Goal: Task Accomplishment & Management: Complete application form

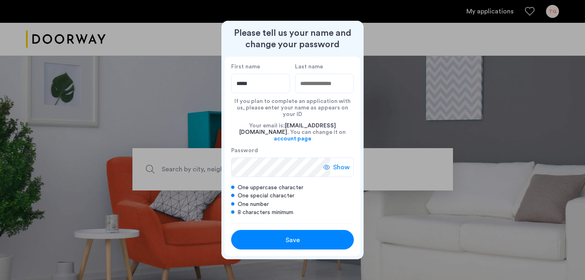
type input "*****"
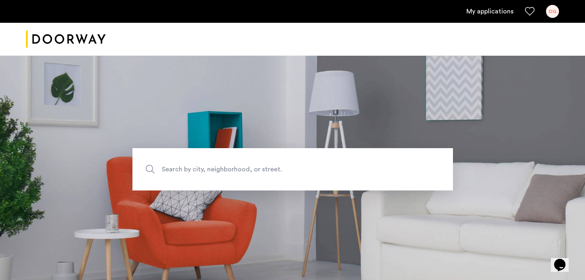
click at [499, 14] on link "My applications" at bounding box center [490, 12] width 47 height 10
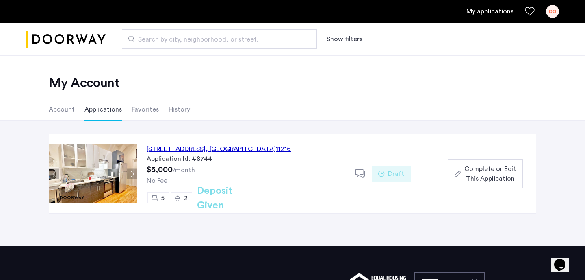
click at [484, 175] on span "Complete or Edit This Application" at bounding box center [491, 174] width 52 height 20
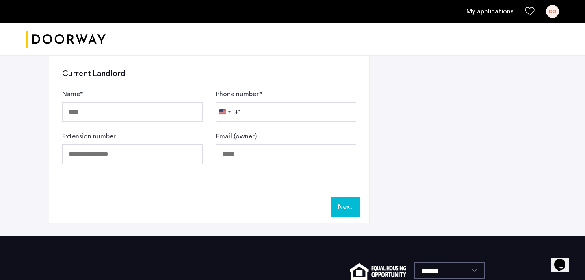
scroll to position [423, 0]
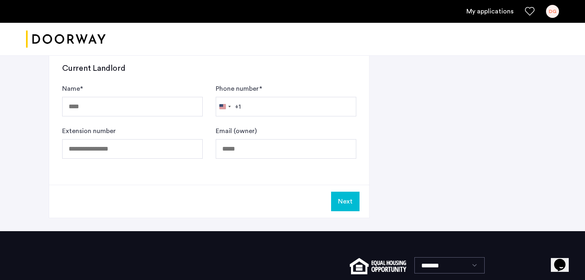
click at [350, 200] on button "Next" at bounding box center [345, 201] width 28 height 20
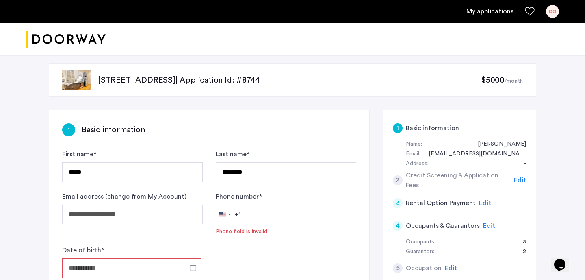
scroll to position [0, 0]
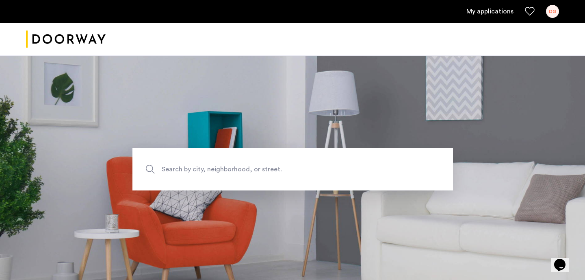
click at [502, 11] on link "My applications" at bounding box center [490, 12] width 47 height 10
click at [493, 11] on link "My applications" at bounding box center [490, 12] width 47 height 10
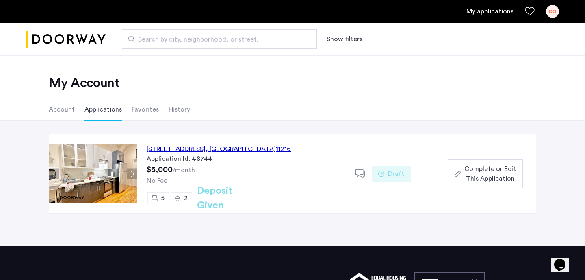
click at [497, 173] on span "Complete or Edit This Application" at bounding box center [491, 174] width 52 height 20
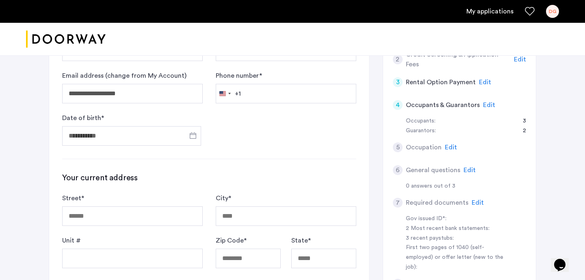
scroll to position [126, 0]
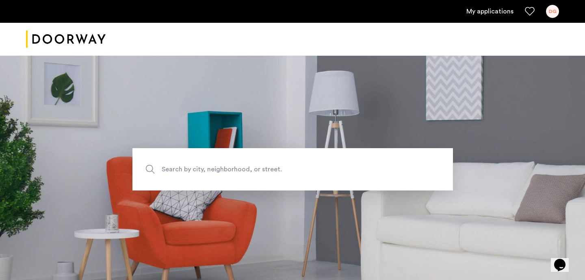
click at [494, 11] on link "My applications" at bounding box center [490, 12] width 47 height 10
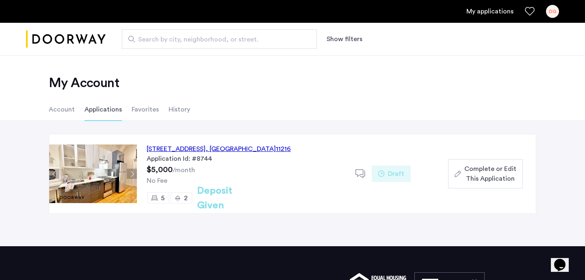
click at [494, 169] on span "Complete or Edit This Application" at bounding box center [491, 174] width 52 height 20
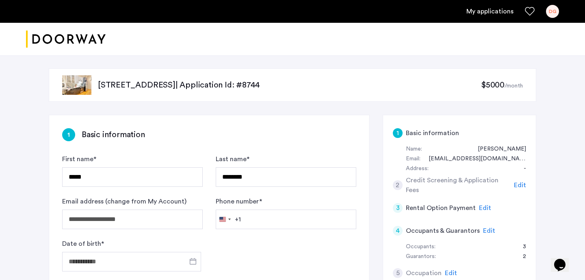
click at [488, 230] on span "Edit" at bounding box center [489, 230] width 12 height 7
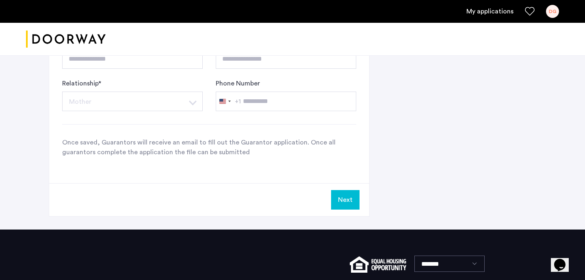
scroll to position [647, 0]
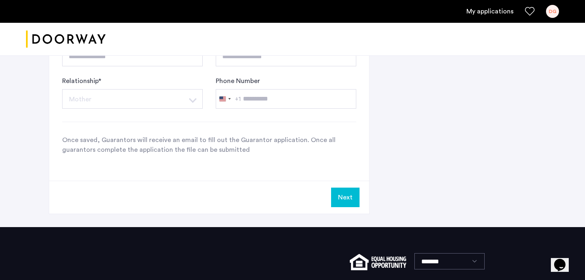
click at [345, 194] on button "Next" at bounding box center [345, 197] width 28 height 20
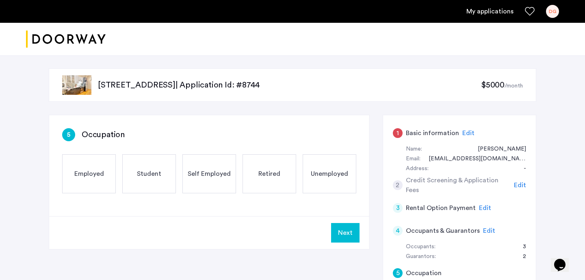
click at [465, 133] on span "Edit" at bounding box center [469, 133] width 12 height 7
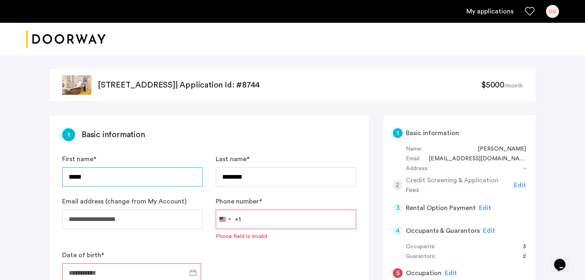
click at [100, 177] on input "*****" at bounding box center [132, 177] width 141 height 20
type input "*"
type input "*****"
click at [263, 220] on input "Phone number *" at bounding box center [286, 219] width 141 height 20
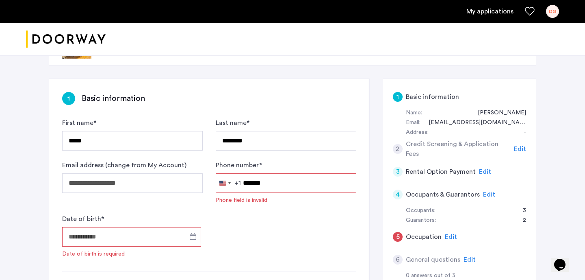
scroll to position [39, 0]
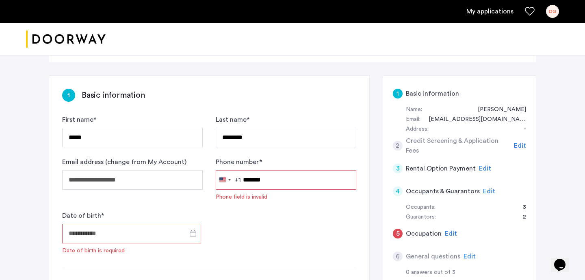
click at [330, 214] on form "**********" at bounding box center [209, 185] width 294 height 140
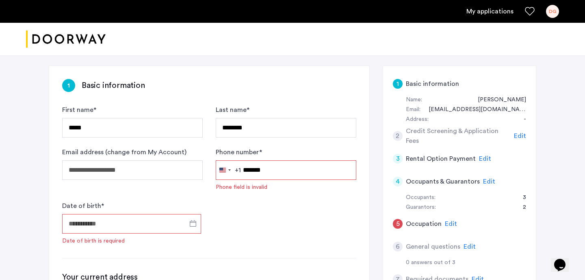
scroll to position [51, 0]
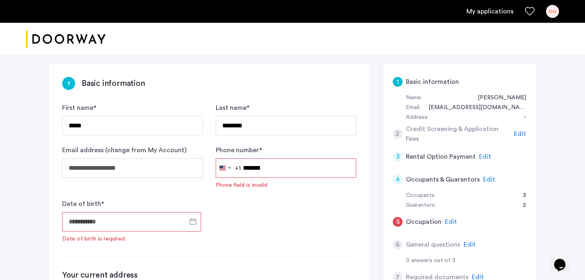
click at [272, 171] on input "*******" at bounding box center [286, 168] width 141 height 20
type input "*"
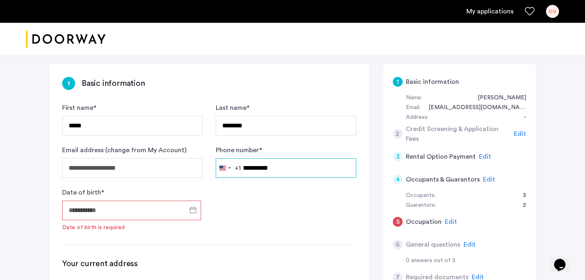
type input "**********"
click at [128, 213] on input "Date of birth *" at bounding box center [131, 210] width 139 height 20
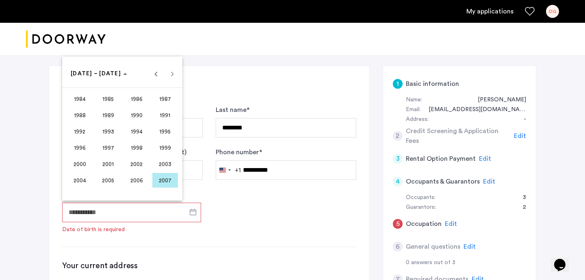
scroll to position [48, 0]
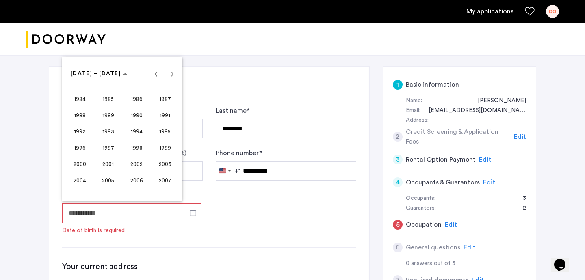
click at [172, 75] on div "[DATE] to [DATE] [DATE] – [DATE]" at bounding box center [122, 73] width 116 height 16
click at [155, 75] on span "Previous 24 years" at bounding box center [156, 73] width 16 height 16
click at [138, 112] on span "1966" at bounding box center [137, 115] width 26 height 15
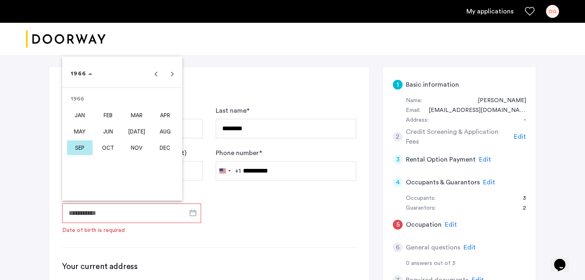
click at [135, 115] on span "MAR" at bounding box center [137, 115] width 26 height 15
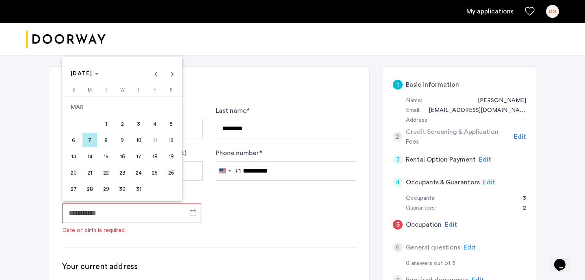
click at [123, 124] on span "2" at bounding box center [122, 123] width 15 height 15
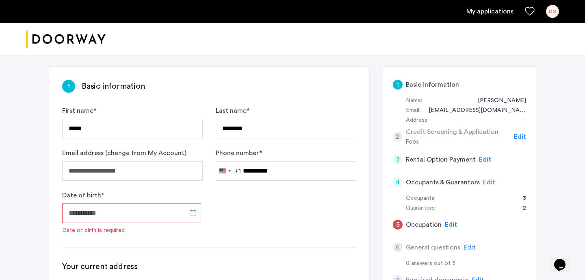
type input "**********"
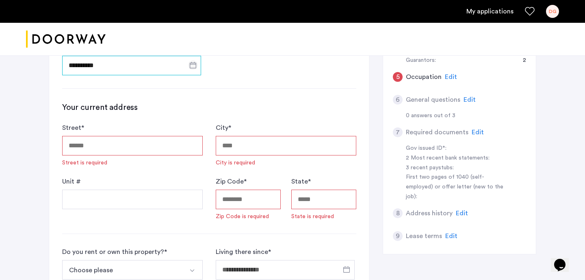
scroll to position [201, 0]
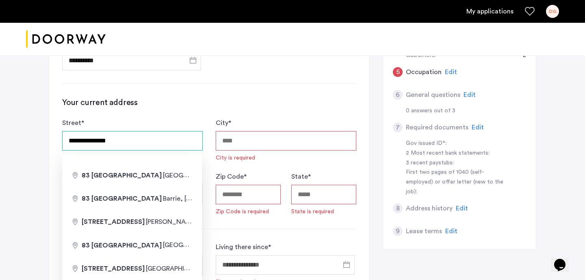
type input "**********"
click at [23, 176] on div "**********" at bounding box center [292, 173] width 585 height 637
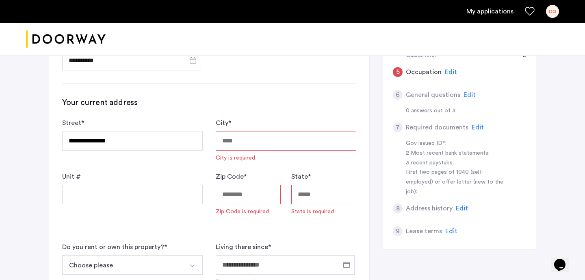
click at [261, 141] on input "City *" at bounding box center [286, 141] width 141 height 20
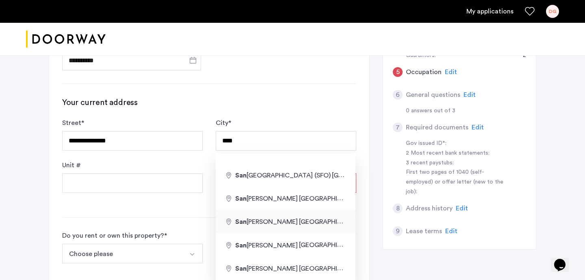
type input "**********"
type input "**"
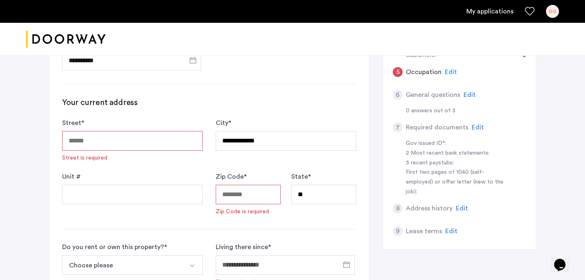
click at [250, 195] on input "Zip Code *" at bounding box center [248, 195] width 65 height 20
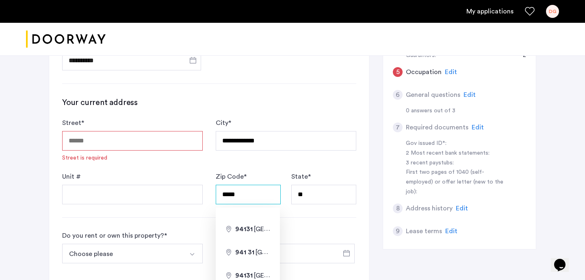
type input "*****"
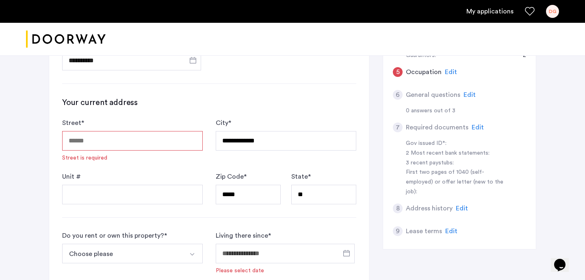
click at [343, 213] on div "**********" at bounding box center [209, 174] width 320 height 520
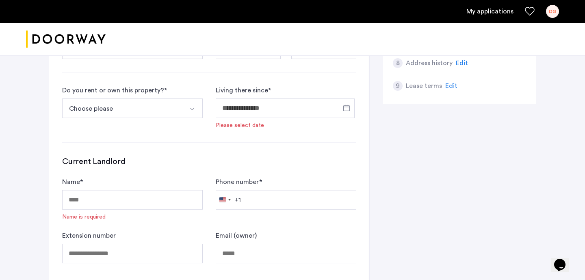
scroll to position [347, 0]
click at [165, 105] on button "Choose please" at bounding box center [123, 108] width 122 height 20
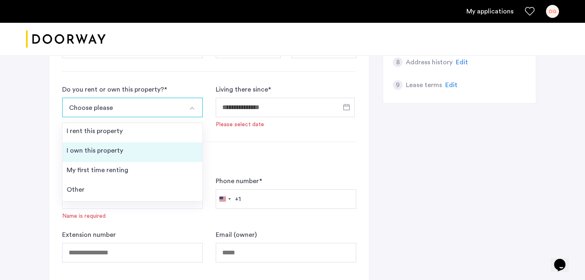
click at [93, 152] on div "I own this property" at bounding box center [95, 150] width 56 height 10
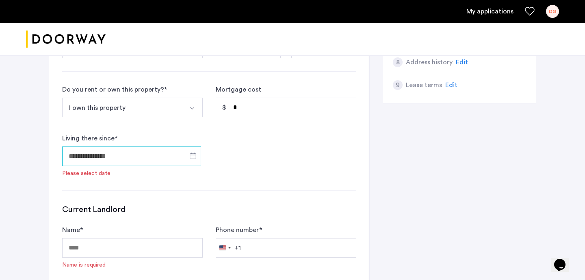
click at [153, 155] on input "Living there since *" at bounding box center [131, 156] width 139 height 20
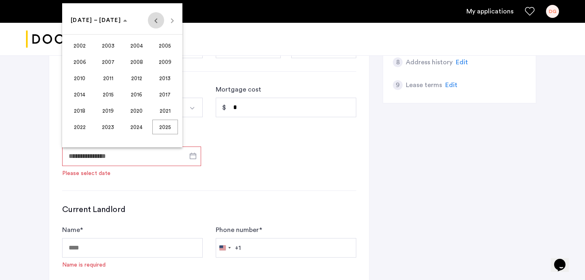
click at [156, 21] on span "Previous 24 years" at bounding box center [156, 20] width 16 height 16
click at [136, 127] on span "2000" at bounding box center [137, 126] width 26 height 15
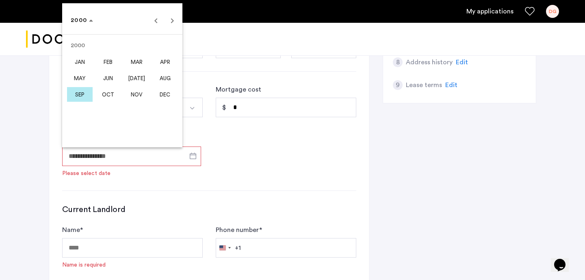
click at [82, 92] on span "SEP" at bounding box center [80, 94] width 26 height 15
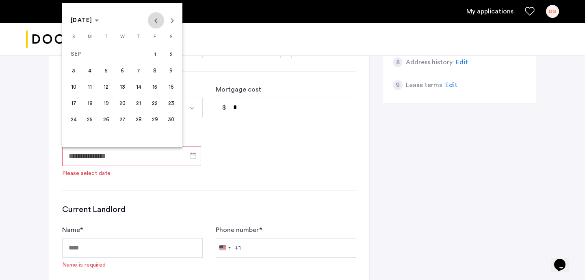
click at [154, 19] on span "Previous month" at bounding box center [156, 20] width 16 height 16
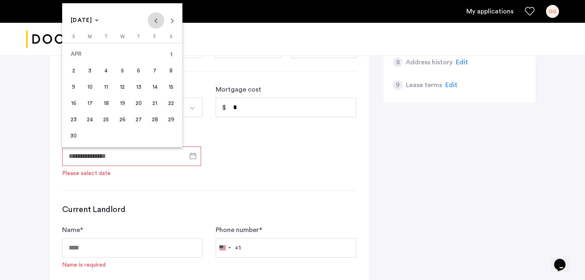
click at [154, 19] on span "Previous month" at bounding box center [156, 20] width 16 height 16
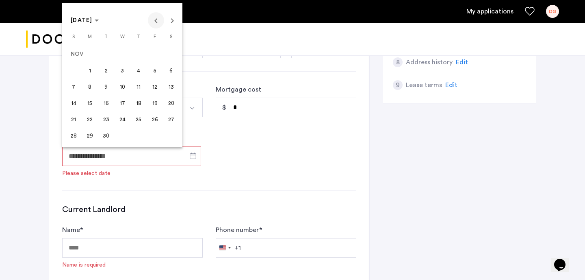
click at [154, 19] on span "Previous month" at bounding box center [156, 20] width 16 height 16
click at [123, 55] on span "1" at bounding box center [122, 54] width 15 height 15
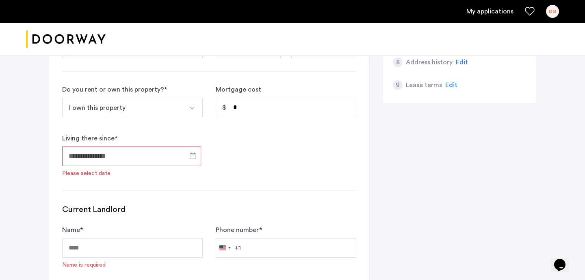
type input "**********"
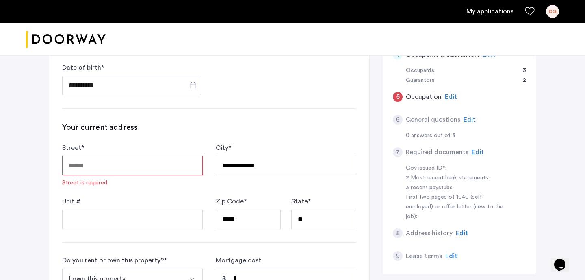
scroll to position [178, 0]
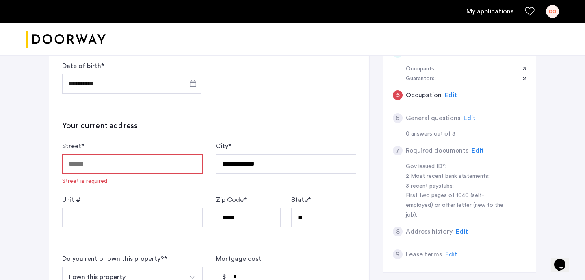
click at [121, 163] on input "Street *" at bounding box center [132, 164] width 141 height 20
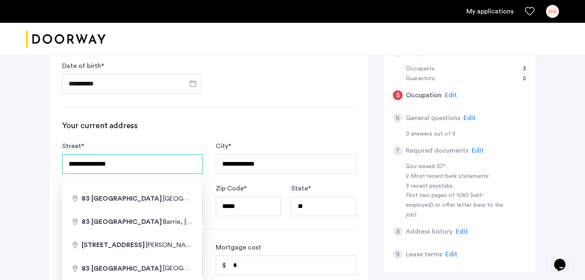
type input "**********"
click at [254, 101] on div "**********" at bounding box center [209, 210] width 320 height 546
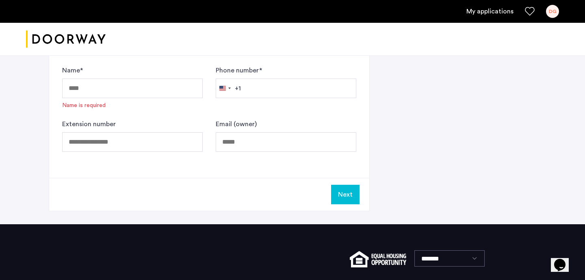
scroll to position [502, 0]
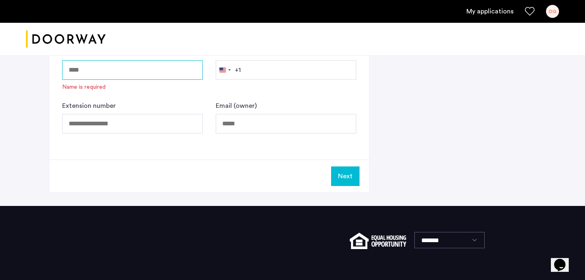
click at [117, 71] on input "Name *" at bounding box center [132, 70] width 141 height 20
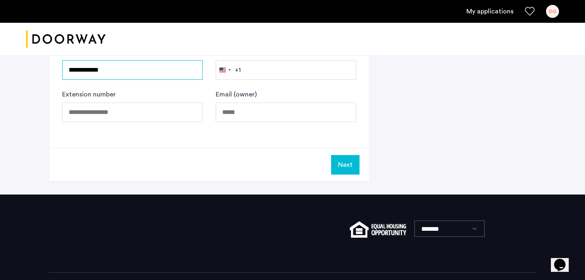
type input "**********"
click at [348, 164] on button "Next" at bounding box center [345, 165] width 28 height 20
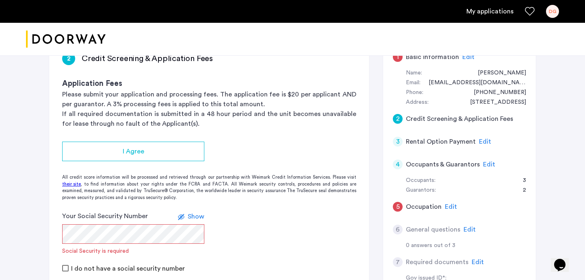
scroll to position [75, 0]
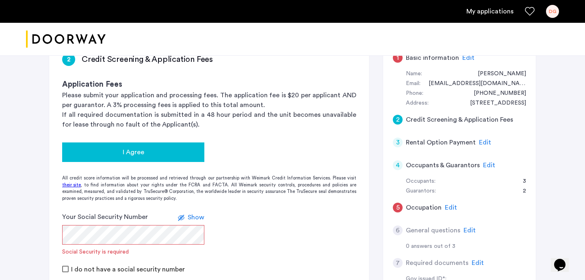
click at [147, 150] on div "I Agree" at bounding box center [133, 152] width 129 height 10
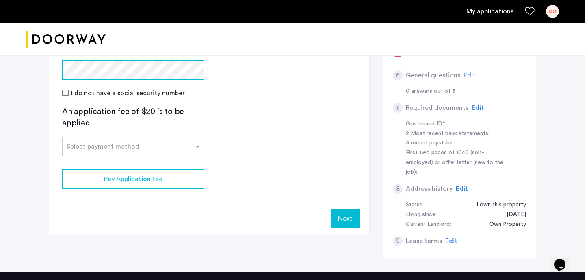
scroll to position [232, 0]
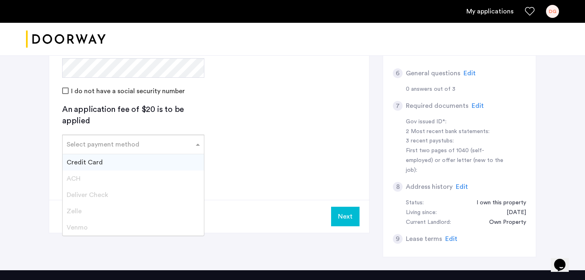
click at [138, 143] on input "text" at bounding box center [125, 143] width 117 height 6
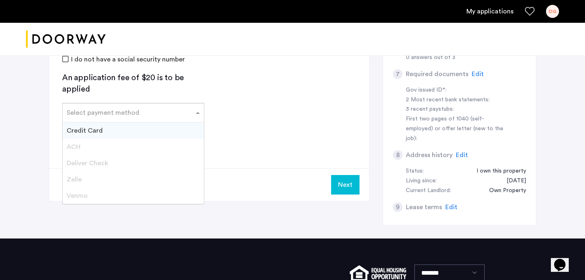
scroll to position [263, 0]
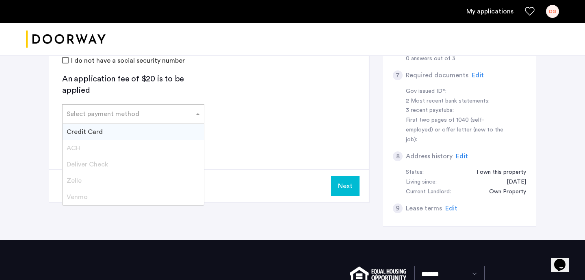
click at [78, 198] on span "Venmo" at bounding box center [77, 196] width 21 height 7
click at [86, 196] on span "Venmo" at bounding box center [77, 196] width 21 height 7
click at [130, 128] on div "Credit Card" at bounding box center [133, 132] width 141 height 16
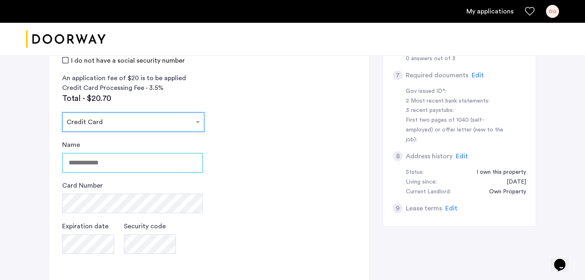
click at [111, 164] on input "Name" at bounding box center [132, 163] width 141 height 20
click at [126, 160] on input "Name" at bounding box center [132, 163] width 141 height 20
type input "**********"
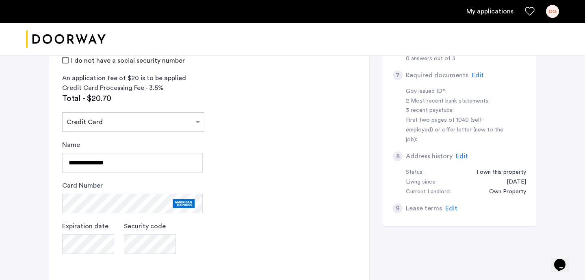
click at [241, 265] on app-credit-screening "2 Credit Screening & Application Fees Application Fees Please submit your appli…" at bounding box center [209, 100] width 320 height 496
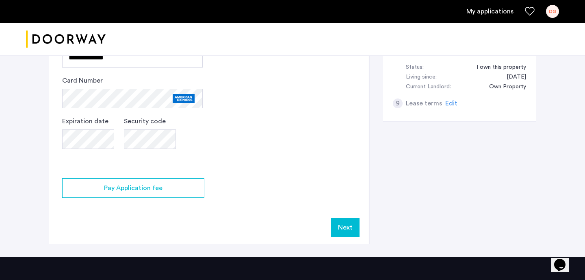
scroll to position [369, 0]
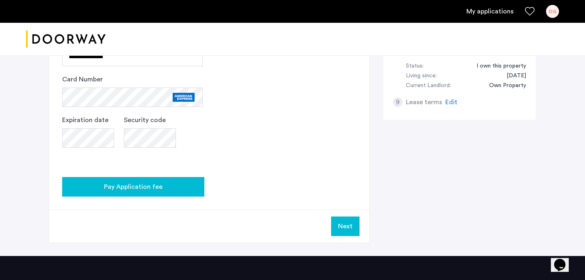
click at [147, 186] on span "Pay Application fee" at bounding box center [133, 187] width 59 height 10
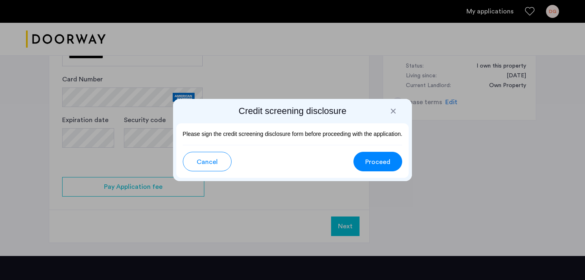
click at [395, 111] on div at bounding box center [393, 111] width 8 height 8
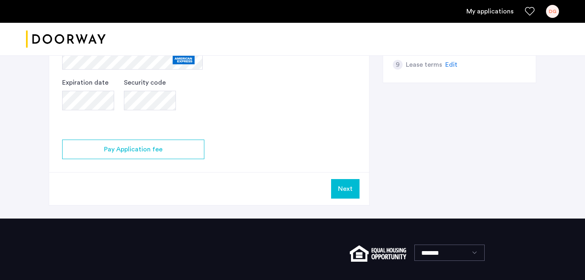
scroll to position [463, 0]
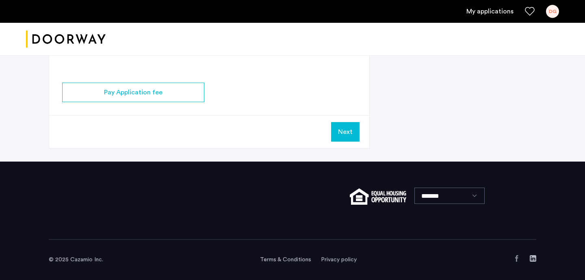
click at [350, 131] on button "Next" at bounding box center [345, 132] width 28 height 20
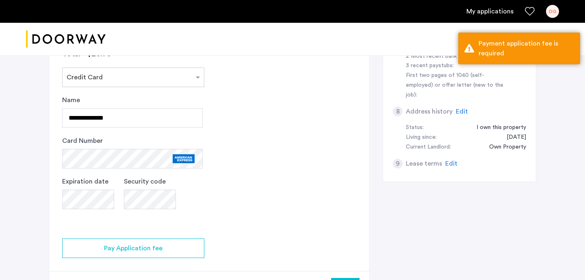
scroll to position [282, 0]
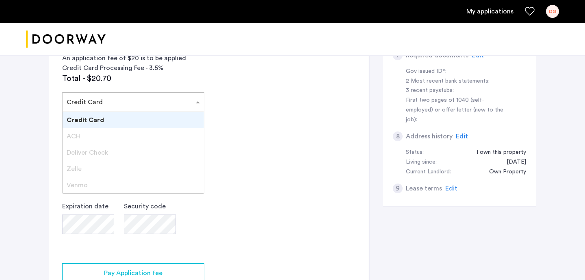
click at [161, 98] on input "text" at bounding box center [125, 101] width 117 height 6
click at [189, 121] on div "Credit Card" at bounding box center [133, 120] width 141 height 16
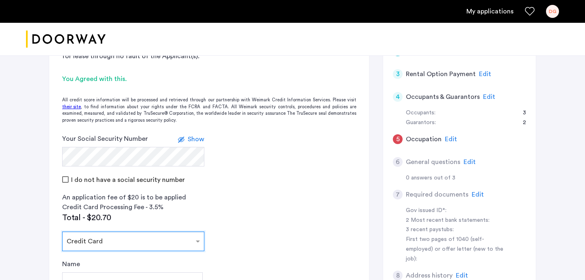
scroll to position [146, 0]
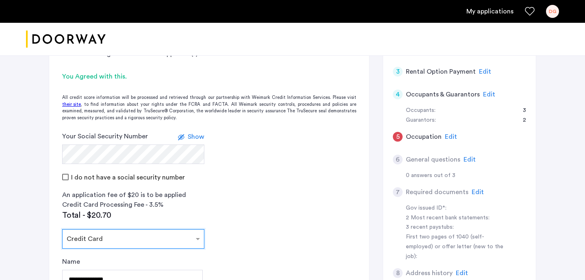
click at [201, 136] on span "Show" at bounding box center [196, 136] width 17 height 7
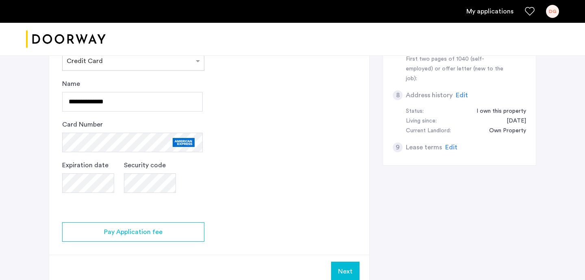
scroll to position [331, 0]
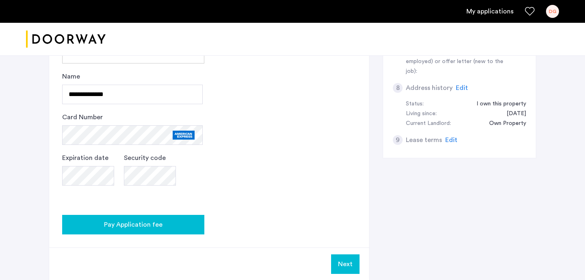
click at [163, 222] on div "Pay Application fee" at bounding box center [133, 224] width 129 height 10
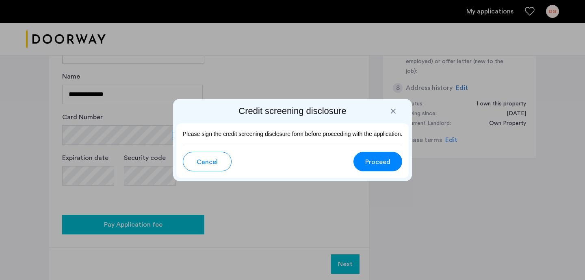
scroll to position [0, 0]
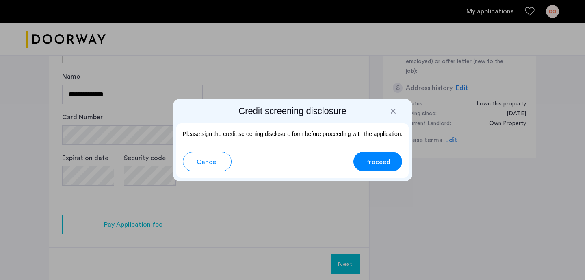
click at [387, 159] on span "Proceed" at bounding box center [377, 162] width 25 height 10
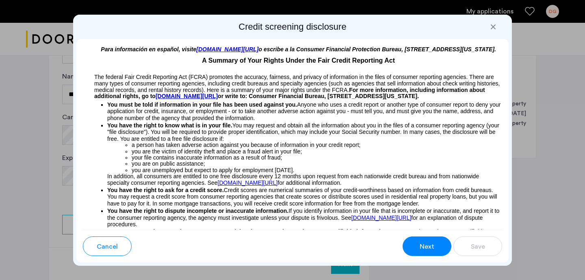
click at [426, 245] on span "Next" at bounding box center [427, 246] width 15 height 10
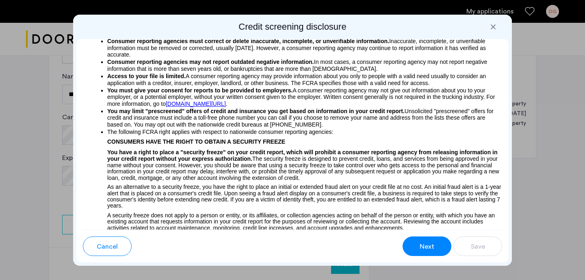
click at [427, 245] on span "Next" at bounding box center [427, 246] width 15 height 10
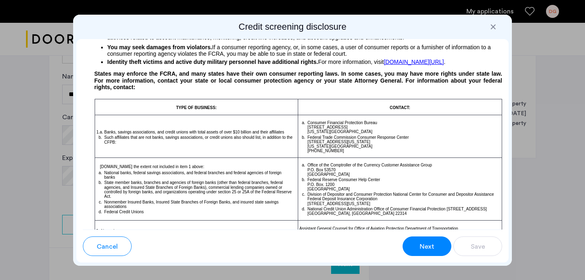
click at [427, 245] on span "Next" at bounding box center [427, 246] width 15 height 10
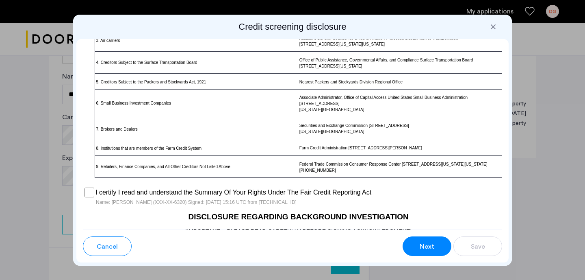
click at [428, 247] on span "Next" at bounding box center [427, 246] width 15 height 10
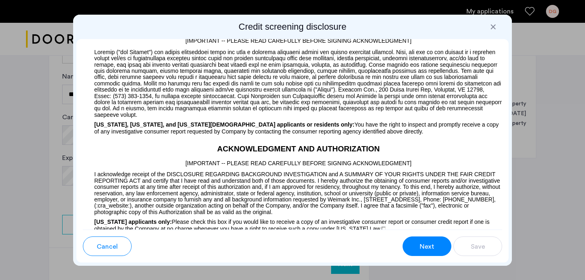
click at [428, 248] on span "Next" at bounding box center [427, 246] width 15 height 10
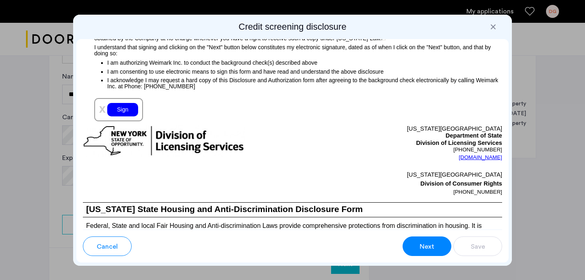
click at [430, 248] on span "Next" at bounding box center [427, 246] width 15 height 10
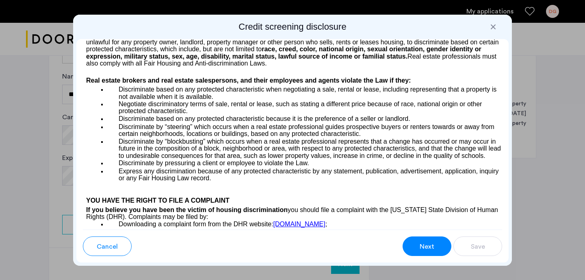
click at [430, 248] on span "Next" at bounding box center [427, 246] width 15 height 10
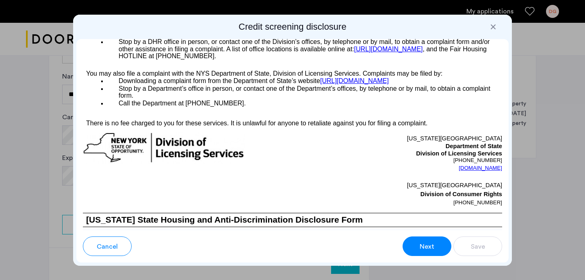
click at [430, 248] on span "Next" at bounding box center [427, 246] width 15 height 10
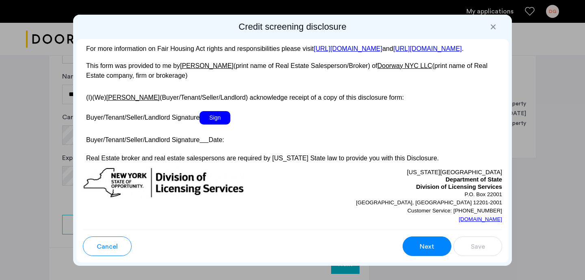
click at [430, 248] on span "Next" at bounding box center [427, 246] width 15 height 10
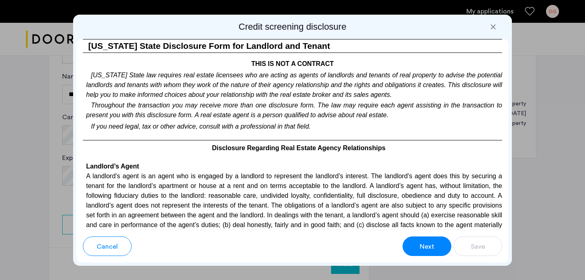
click at [430, 247] on span "Next" at bounding box center [427, 246] width 15 height 10
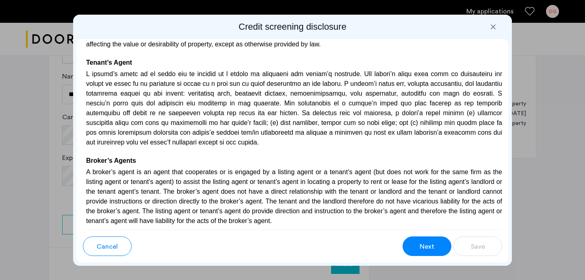
click at [430, 247] on span "Next" at bounding box center [427, 246] width 15 height 10
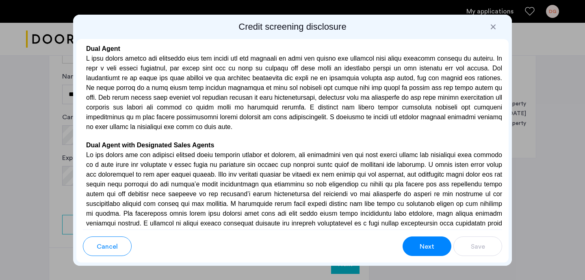
click at [430, 247] on span "Next" at bounding box center [427, 246] width 15 height 10
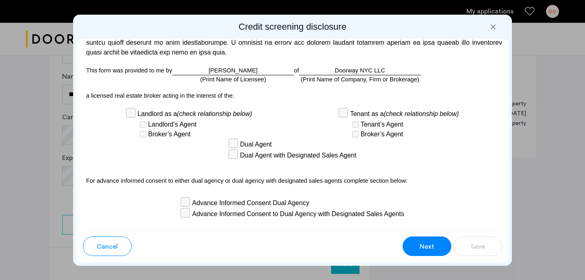
click at [432, 246] on span "Next" at bounding box center [427, 246] width 15 height 10
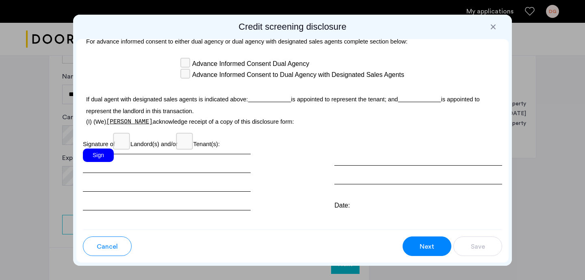
click at [432, 247] on span "Next" at bounding box center [427, 246] width 15 height 10
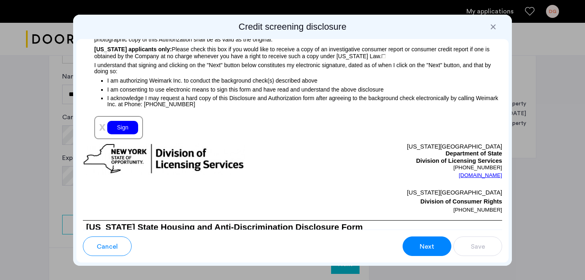
scroll to position [927, 0]
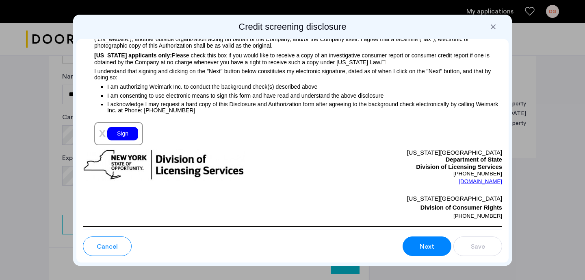
click at [125, 134] on div "Sign" at bounding box center [122, 133] width 31 height 13
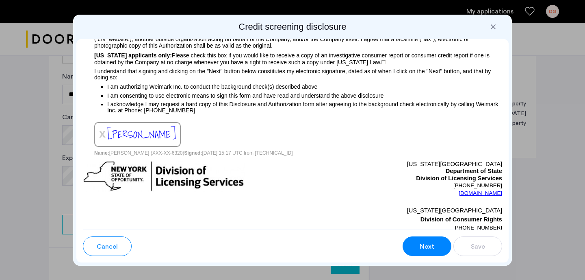
click at [418, 244] on button "Next" at bounding box center [427, 246] width 49 height 20
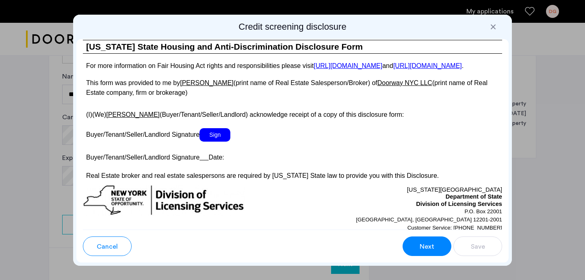
scroll to position [1524, 0]
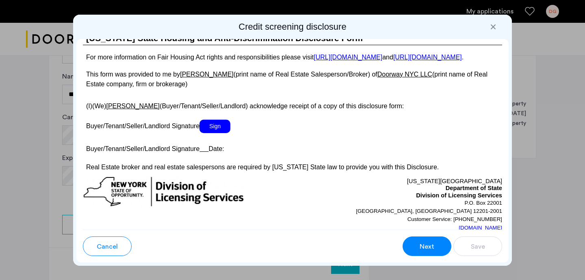
click at [418, 244] on button "Next" at bounding box center [427, 246] width 49 height 20
click at [218, 131] on span "Sign" at bounding box center [215, 125] width 31 height 13
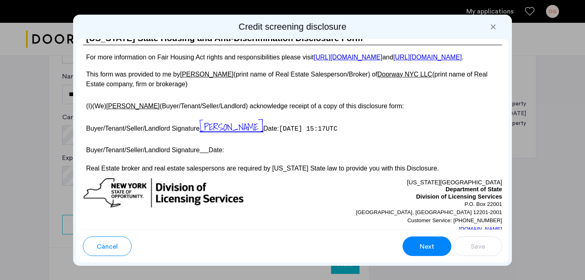
click at [430, 245] on span "Next" at bounding box center [427, 246] width 15 height 10
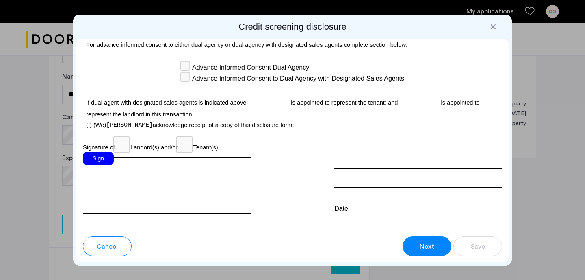
scroll to position [2434, 0]
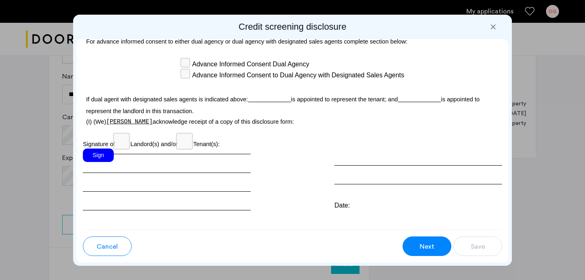
click at [98, 148] on div "Sign" at bounding box center [98, 154] width 31 height 13
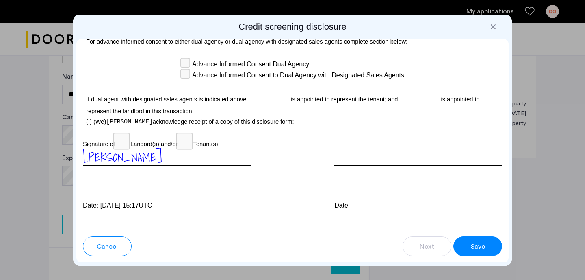
click at [476, 243] on span "Save" at bounding box center [478, 246] width 14 height 10
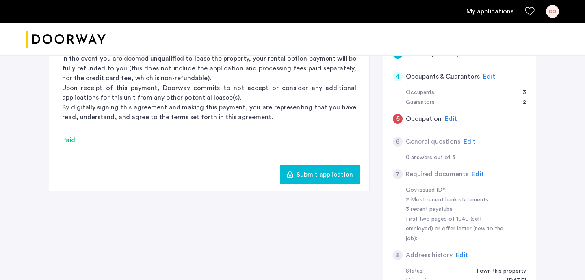
scroll to position [145, 0]
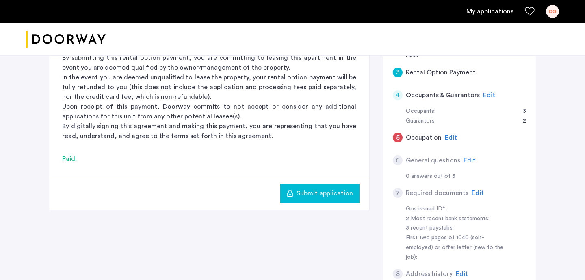
click at [316, 192] on span "Submit application" at bounding box center [325, 193] width 56 height 10
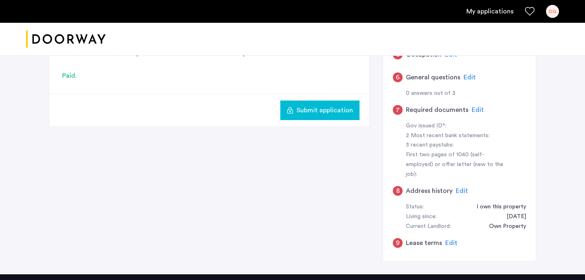
scroll to position [235, 0]
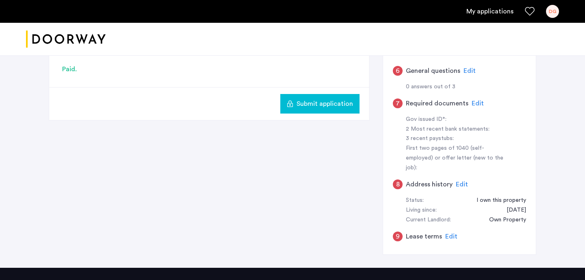
click at [321, 102] on span "Submit application" at bounding box center [325, 104] width 56 height 10
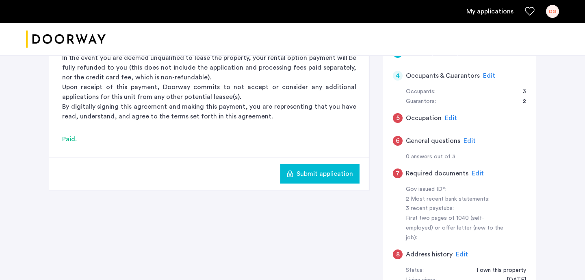
scroll to position [174, 0]
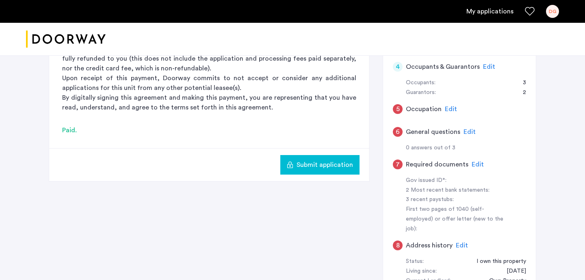
click at [451, 109] on span "Edit" at bounding box center [451, 109] width 12 height 7
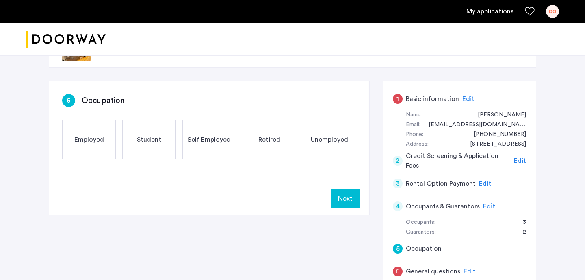
scroll to position [31, 0]
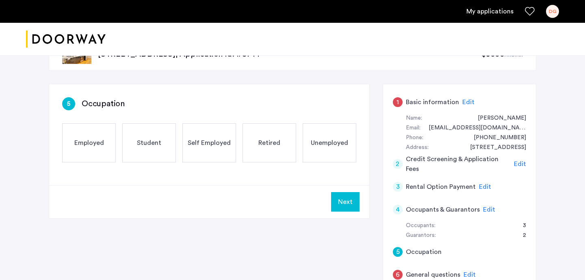
click at [96, 151] on div "Employed" at bounding box center [89, 142] width 54 height 39
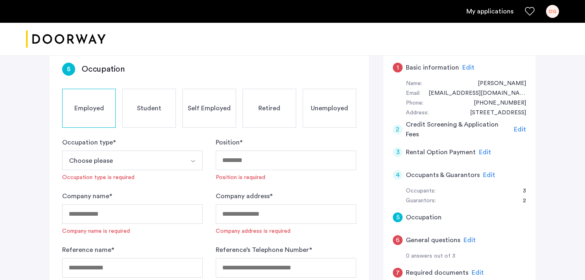
scroll to position [67, 0]
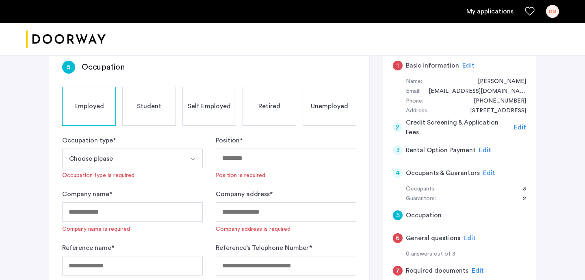
click at [96, 156] on button "Choose please" at bounding box center [123, 158] width 122 height 20
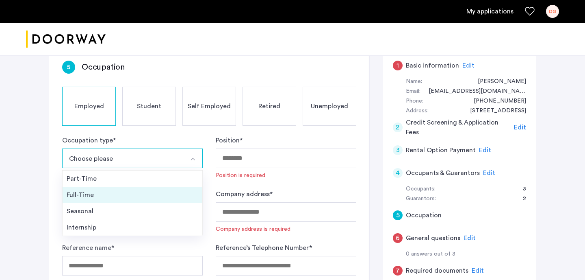
click at [97, 194] on div "Full-Time" at bounding box center [133, 195] width 132 height 10
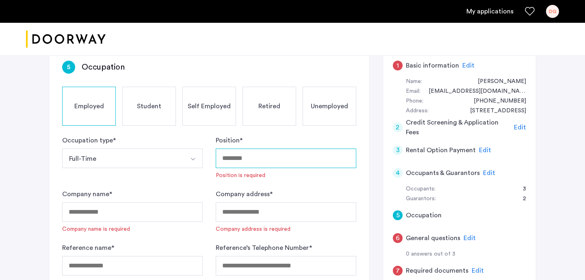
click at [246, 156] on input "Position *" at bounding box center [286, 158] width 141 height 20
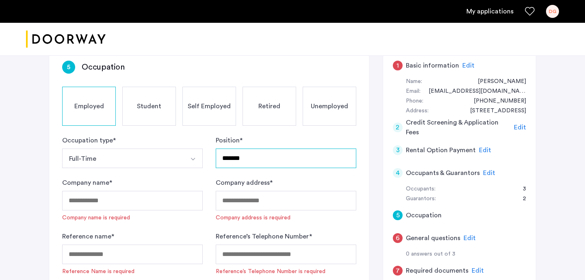
type input "*******"
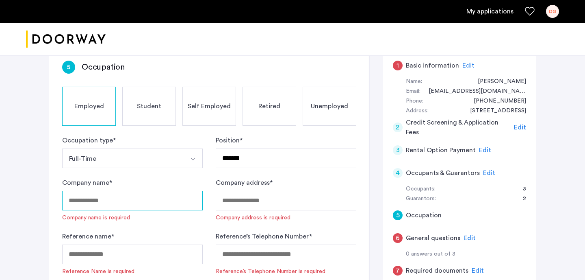
click at [124, 199] on input "Company name *" at bounding box center [132, 201] width 141 height 20
type input "**********"
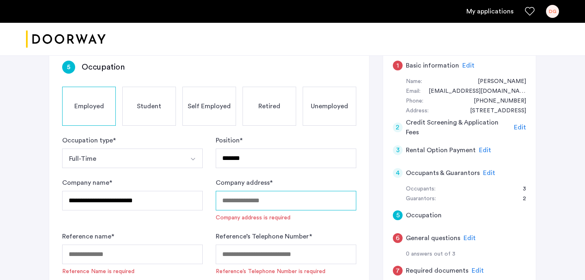
click at [262, 203] on input "Company address *" at bounding box center [286, 201] width 141 height 20
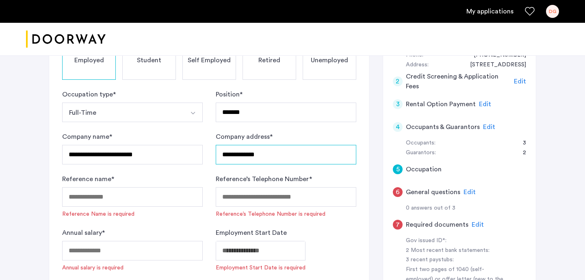
scroll to position [119, 0]
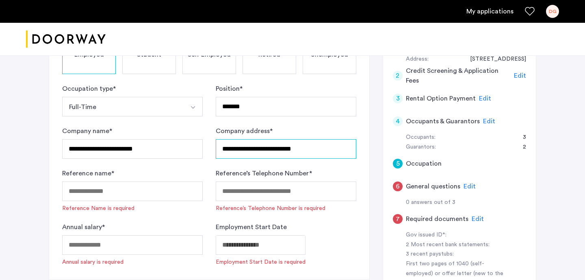
type input "**********"
click at [133, 190] on input "Reference name *" at bounding box center [132, 191] width 141 height 20
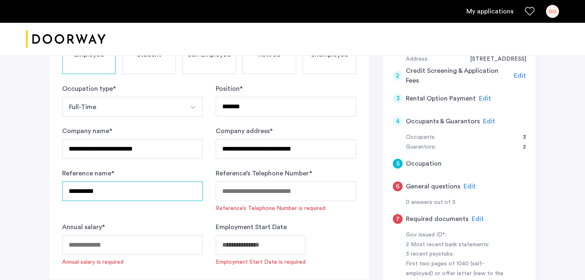
type input "**********"
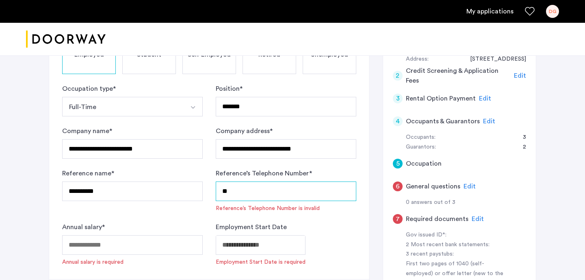
type input "*"
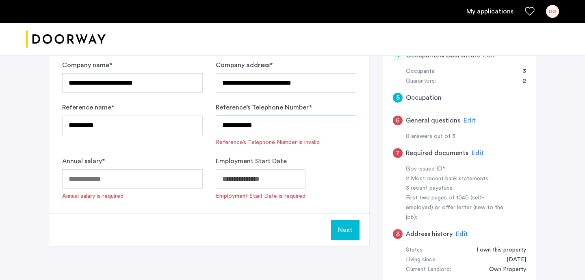
scroll to position [192, 0]
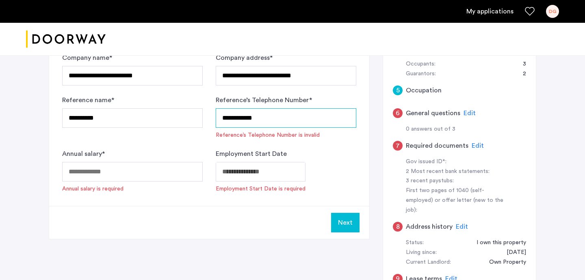
type input "**********"
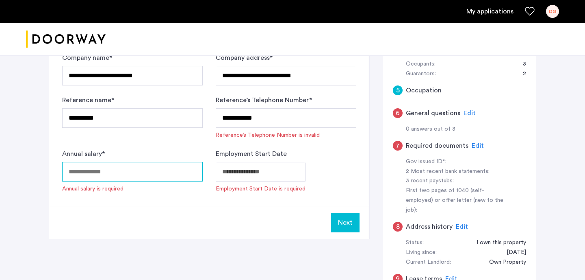
click at [95, 171] on input "Annual salary *" at bounding box center [132, 172] width 141 height 20
type input "******"
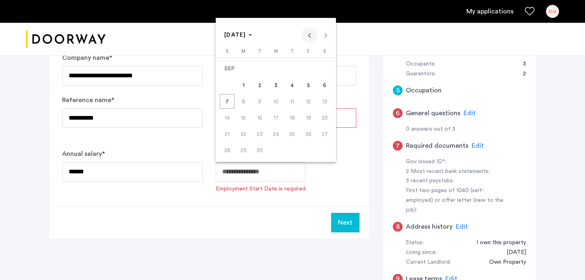
click at [308, 35] on span "Previous month" at bounding box center [310, 35] width 16 height 16
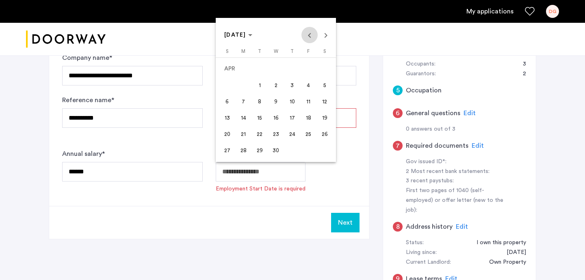
click at [308, 35] on span "Previous month" at bounding box center [310, 35] width 16 height 16
click at [252, 34] on span "[DATE]" at bounding box center [238, 35] width 28 height 7
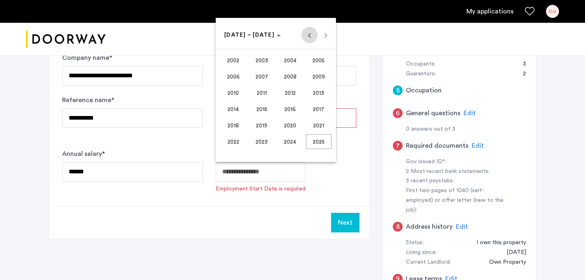
click at [308, 36] on span "Previous 24 years" at bounding box center [310, 35] width 16 height 16
click at [319, 92] on span "1989" at bounding box center [319, 92] width 26 height 15
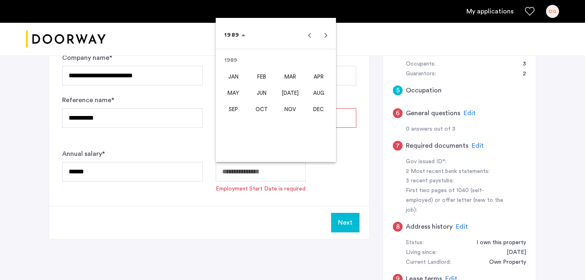
click at [232, 109] on span "SEP" at bounding box center [234, 109] width 26 height 15
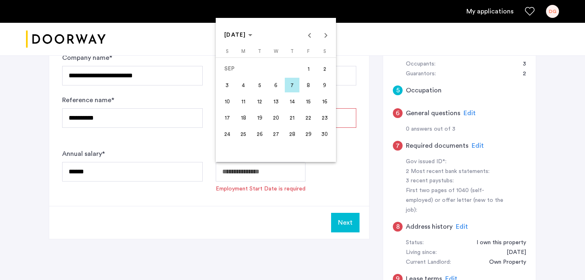
click at [311, 67] on span "1" at bounding box center [308, 68] width 15 height 15
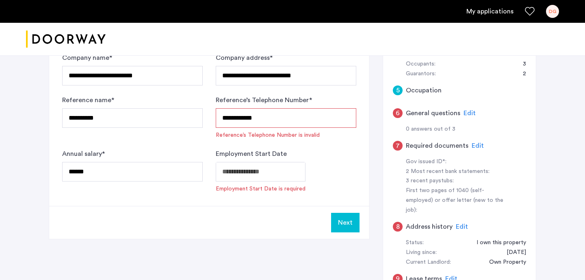
type input "**********"
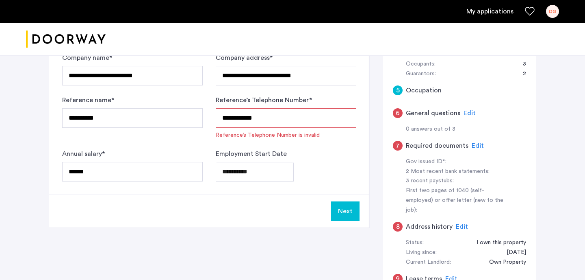
click at [235, 119] on input "**********" at bounding box center [286, 118] width 141 height 20
click at [247, 118] on input "**********" at bounding box center [286, 118] width 141 height 20
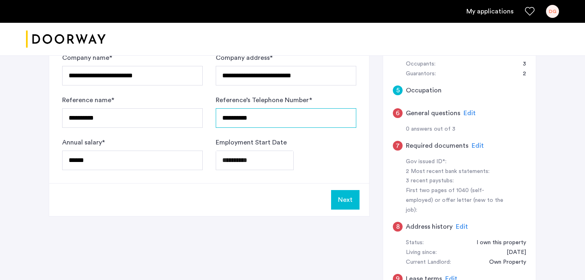
type input "**********"
click at [292, 200] on div "Next" at bounding box center [209, 199] width 320 height 33
click at [342, 200] on button "Next" at bounding box center [345, 200] width 28 height 20
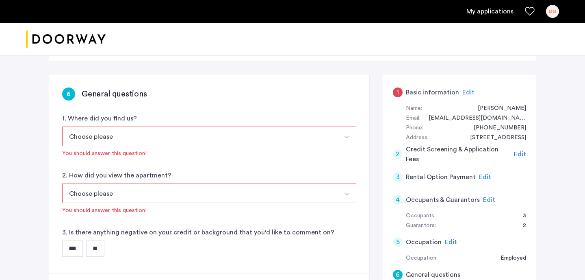
scroll to position [41, 0]
click at [179, 135] on button "Choose please" at bounding box center [199, 136] width 275 height 20
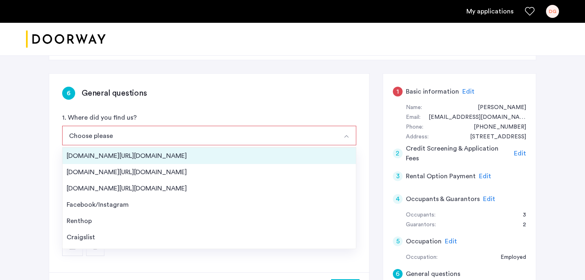
click at [154, 155] on div "[DOMAIN_NAME][URL][DOMAIN_NAME]" at bounding box center [209, 156] width 285 height 10
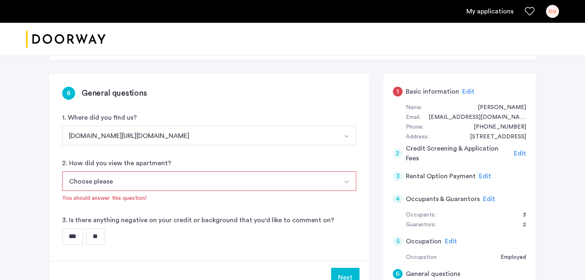
click at [156, 185] on button "Choose please" at bounding box center [199, 181] width 275 height 20
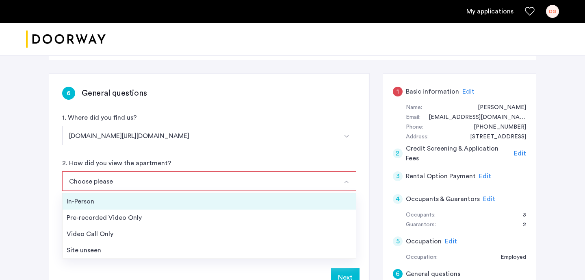
click at [90, 197] on div "In-Person" at bounding box center [209, 201] width 285 height 10
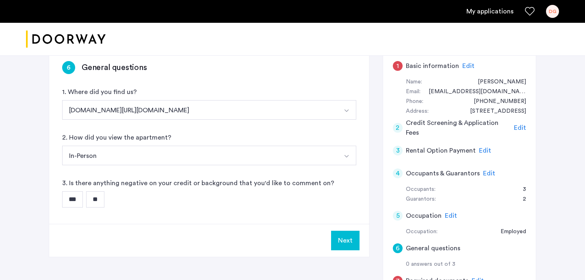
scroll to position [68, 0]
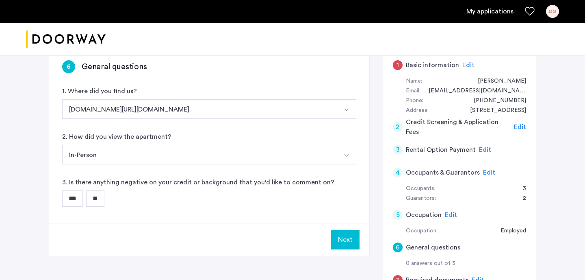
click at [102, 195] on input "**" at bounding box center [95, 198] width 18 height 16
click at [349, 237] on button "Next" at bounding box center [345, 240] width 28 height 20
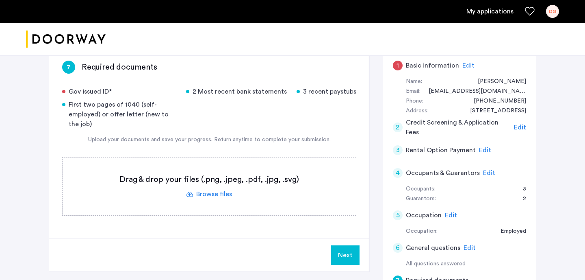
scroll to position [75, 0]
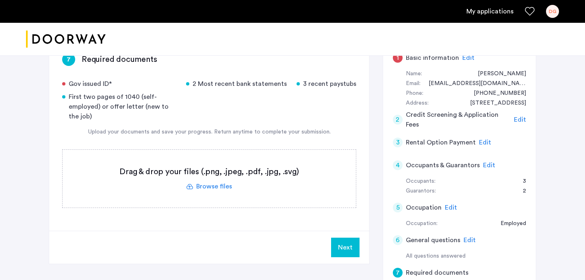
click at [220, 187] on label at bounding box center [209, 179] width 293 height 58
click at [0, 0] on input "file" at bounding box center [0, 0] width 0 height 0
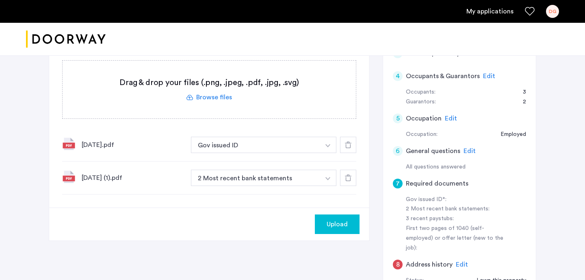
scroll to position [178, 0]
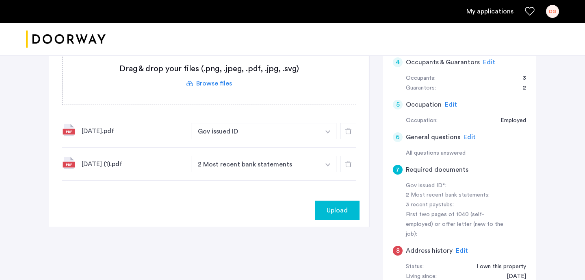
click at [146, 160] on div "[DATE] (1).pdf" at bounding box center [133, 164] width 103 height 10
click at [66, 163] on img at bounding box center [68, 162] width 13 height 13
click at [328, 131] on img "button" at bounding box center [328, 131] width 5 height 3
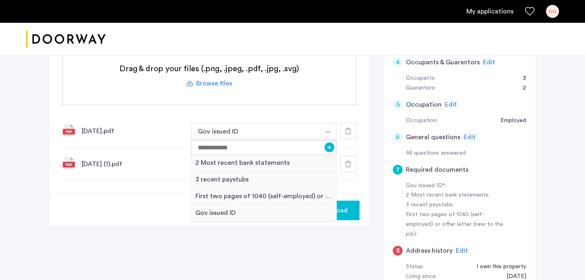
click at [324, 63] on label at bounding box center [209, 76] width 293 height 58
click at [0, 0] on input "file" at bounding box center [0, 0] width 0 height 0
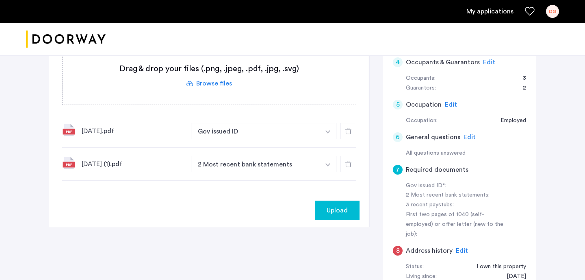
click at [71, 126] on img at bounding box center [68, 129] width 13 height 13
click at [94, 132] on div "[DATE].pdf" at bounding box center [133, 131] width 103 height 10
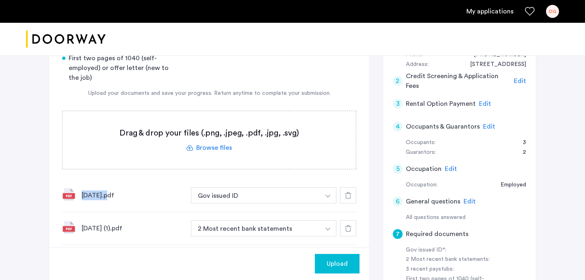
scroll to position [116, 0]
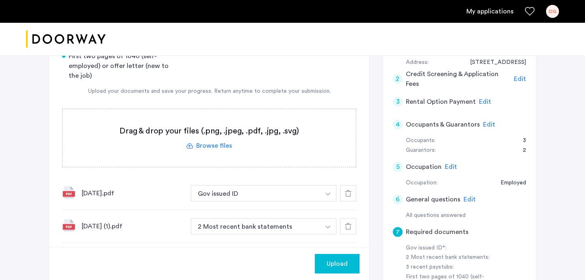
click at [221, 145] on label at bounding box center [209, 138] width 293 height 58
click at [0, 0] on input "file" at bounding box center [0, 0] width 0 height 0
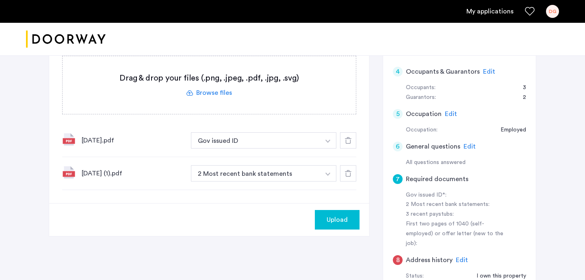
scroll to position [173, 0]
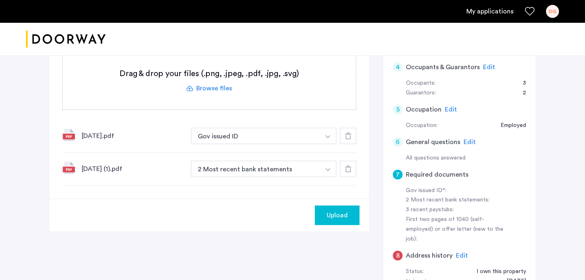
click at [86, 135] on div "[DATE].pdf" at bounding box center [133, 136] width 103 height 10
click at [326, 137] on img "button" at bounding box center [328, 136] width 5 height 3
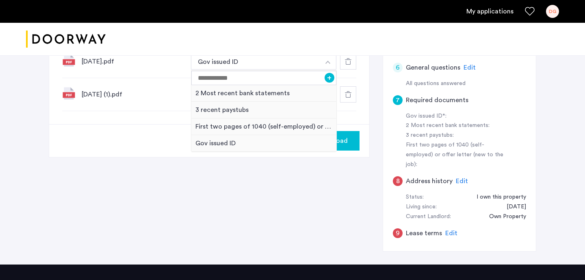
scroll to position [245, 0]
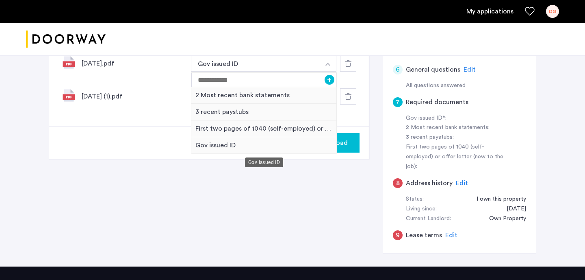
click at [210, 143] on div "Gov issued ID" at bounding box center [263, 145] width 145 height 17
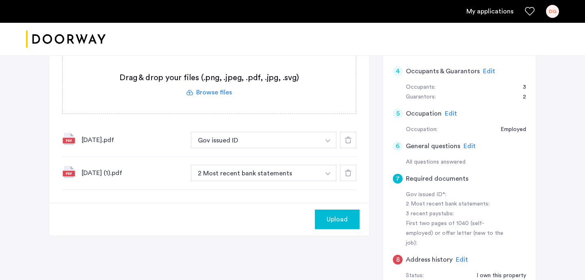
scroll to position [171, 0]
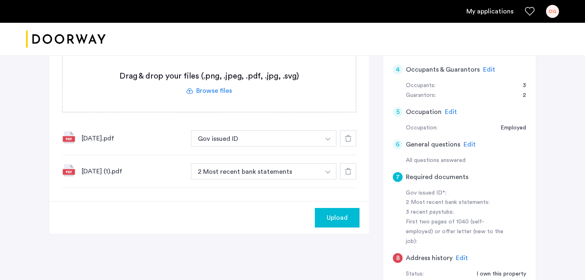
click at [226, 90] on label at bounding box center [209, 83] width 293 height 58
click at [0, 0] on input "file" at bounding box center [0, 0] width 0 height 0
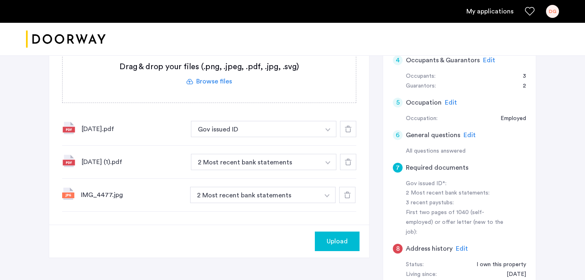
scroll to position [181, 0]
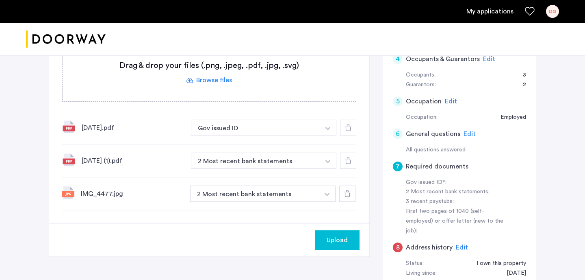
click at [324, 193] on button "button" at bounding box center [327, 193] width 17 height 16
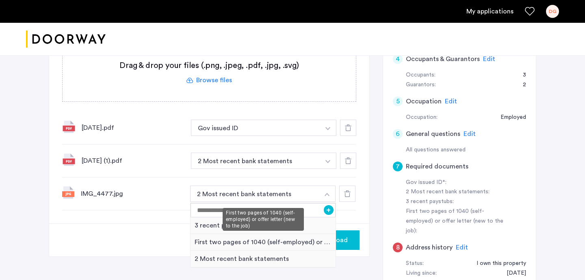
click at [297, 241] on div "First two pages of 1040 (self-employed) or offer letter (new to the job)" at bounding box center [263, 242] width 145 height 17
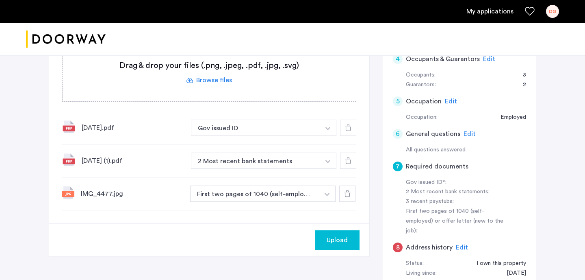
click at [328, 129] on img "button" at bounding box center [328, 128] width 5 height 3
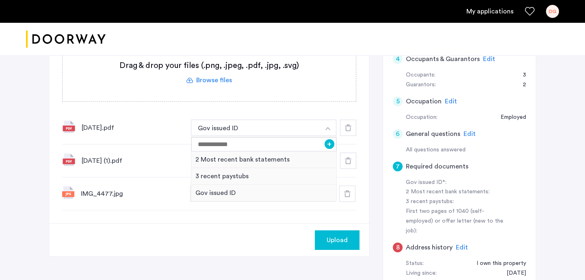
scroll to position [180, 0]
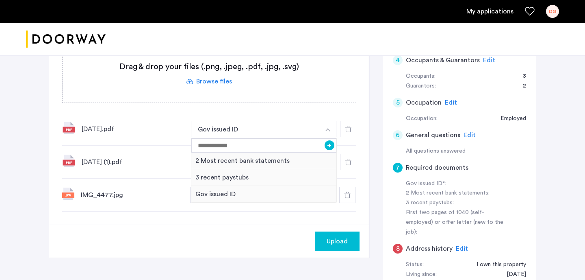
click at [324, 100] on label at bounding box center [209, 74] width 293 height 58
click at [0, 0] on input "file" at bounding box center [0, 0] width 0 height 0
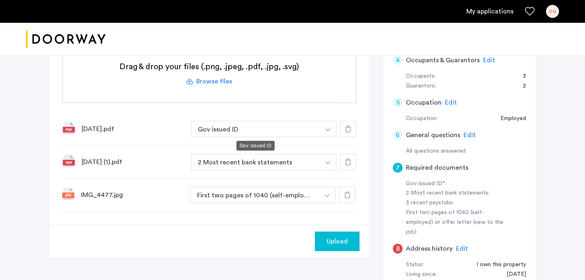
click at [291, 130] on button "Gov issued ID" at bounding box center [255, 129] width 129 height 16
click at [328, 130] on img "button" at bounding box center [328, 129] width 5 height 3
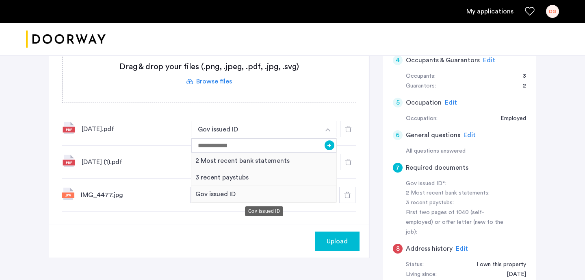
click at [235, 192] on div "Gov issued ID" at bounding box center [263, 194] width 145 height 17
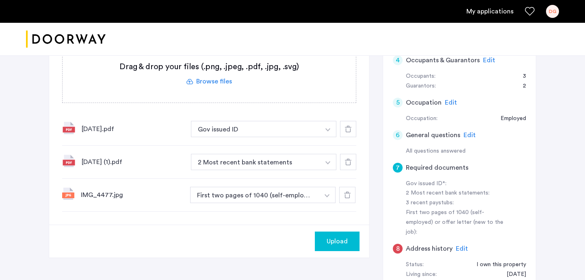
click at [347, 128] on icon at bounding box center [348, 129] width 7 height 7
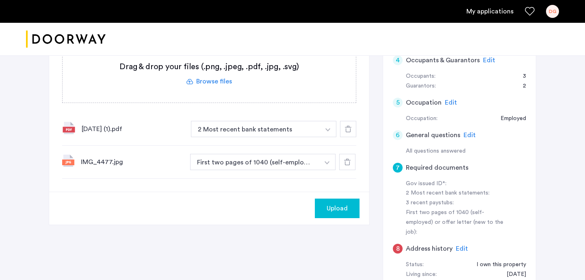
click at [217, 81] on label at bounding box center [209, 74] width 293 height 58
click at [0, 0] on input "file" at bounding box center [0, 0] width 0 height 0
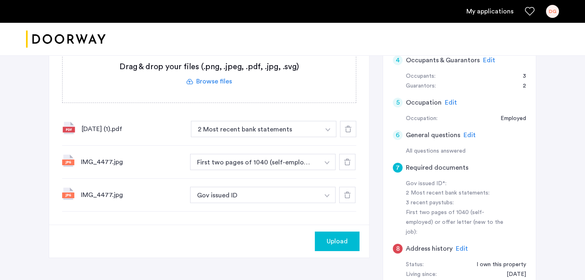
click at [326, 129] on img "button" at bounding box center [328, 129] width 5 height 3
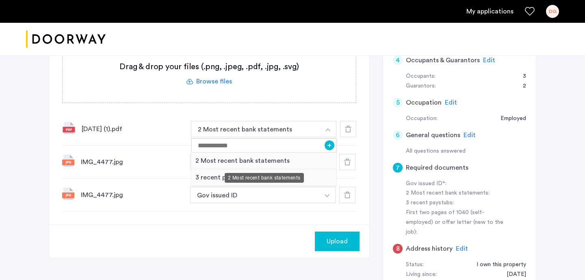
click at [265, 160] on div "2 Most recent bank statements" at bounding box center [263, 160] width 145 height 17
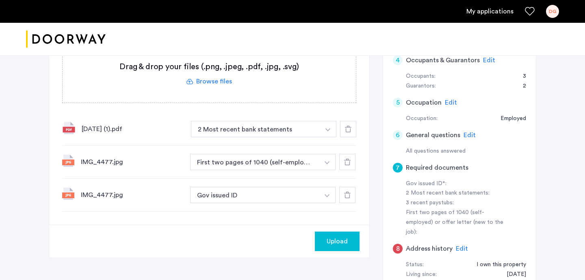
click at [227, 230] on div "Upload" at bounding box center [209, 240] width 320 height 33
click at [329, 129] on img "button" at bounding box center [328, 129] width 5 height 3
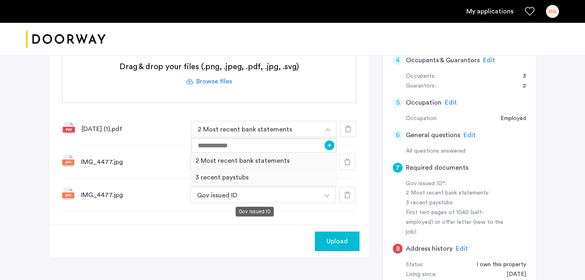
click at [265, 215] on div "Gov issued ID" at bounding box center [255, 211] width 38 height 10
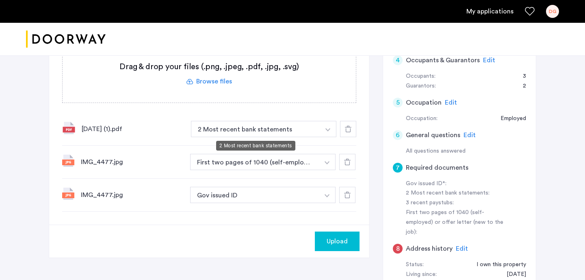
click at [257, 129] on button "2 Most recent bank statements" at bounding box center [255, 129] width 129 height 16
click at [256, 128] on button "2 Most recent bank statements" at bounding box center [255, 129] width 129 height 16
click at [213, 82] on label at bounding box center [209, 74] width 293 height 58
click at [0, 0] on input "file" at bounding box center [0, 0] width 0 height 0
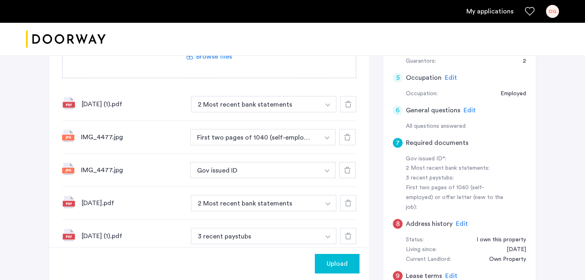
scroll to position [204, 0]
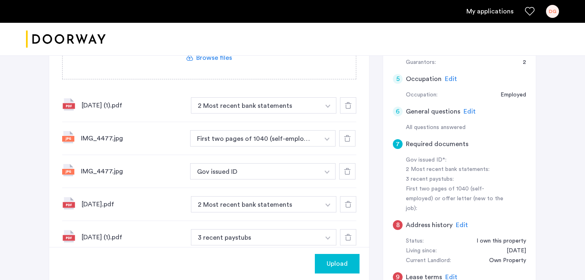
click at [323, 103] on button "button" at bounding box center [328, 105] width 17 height 16
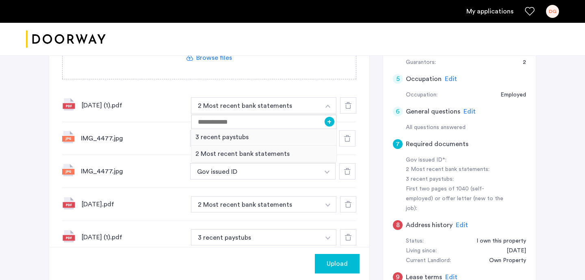
click at [159, 103] on div "[DATE] (1).pdf" at bounding box center [133, 105] width 103 height 10
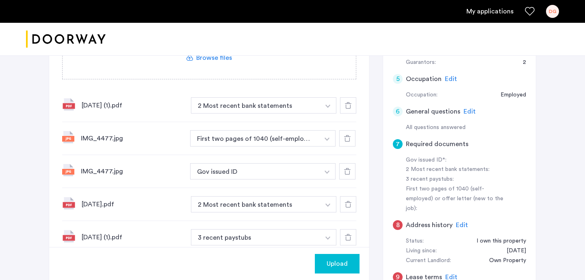
click at [118, 174] on div "IMG_4477.jpg" at bounding box center [132, 171] width 103 height 10
click at [348, 170] on icon at bounding box center [347, 171] width 7 height 7
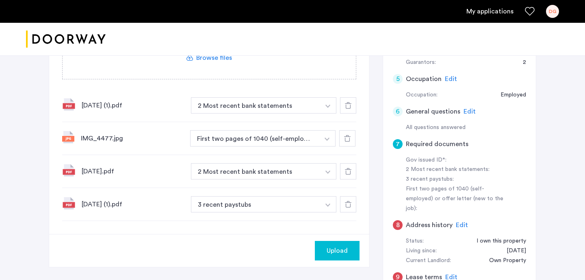
click at [349, 204] on icon at bounding box center [348, 204] width 7 height 7
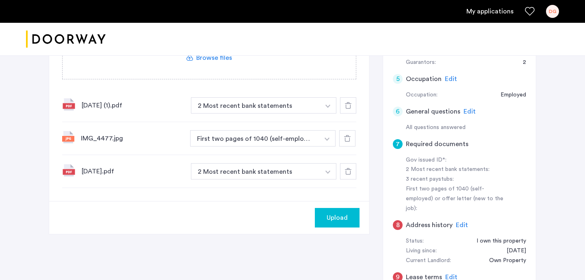
click at [349, 172] on icon at bounding box center [348, 171] width 7 height 7
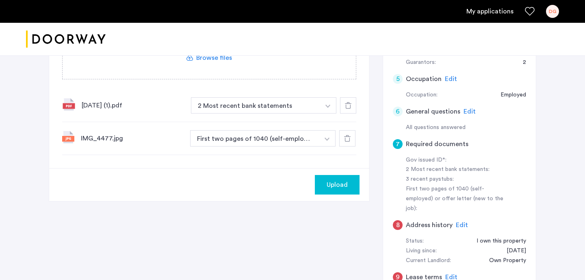
click at [348, 136] on icon at bounding box center [347, 138] width 7 height 7
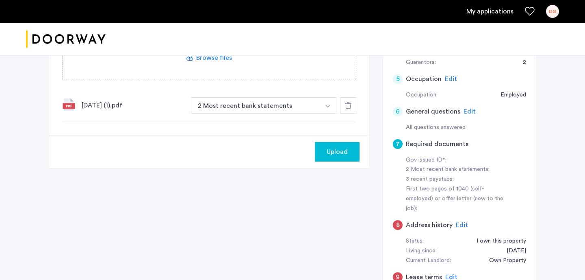
click at [348, 104] on icon at bounding box center [348, 105] width 7 height 7
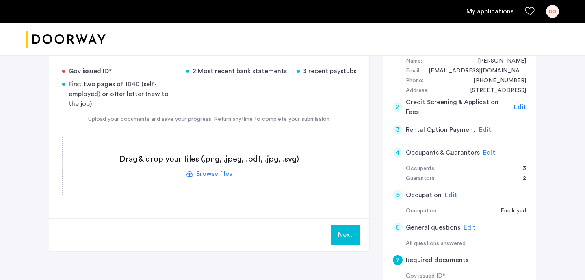
scroll to position [93, 0]
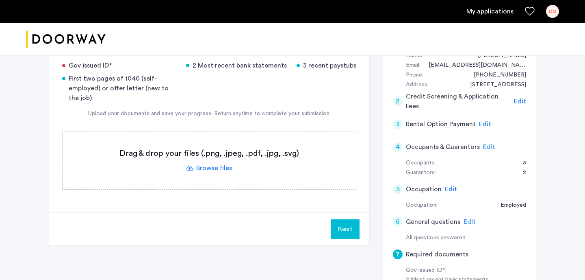
click at [214, 168] on label at bounding box center [209, 160] width 293 height 58
click at [0, 0] on input "file" at bounding box center [0, 0] width 0 height 0
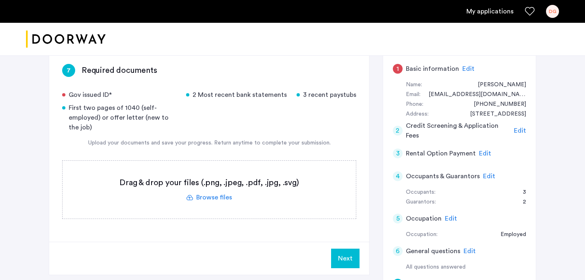
scroll to position [63, 0]
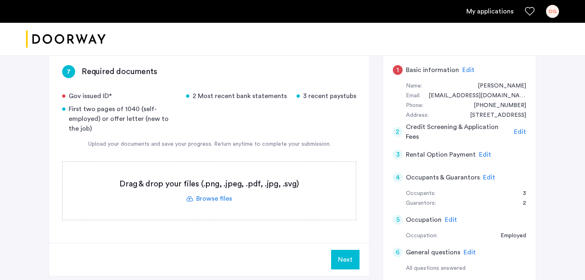
click at [216, 198] on label at bounding box center [209, 191] width 293 height 58
click at [0, 0] on input "file" at bounding box center [0, 0] width 0 height 0
click at [217, 198] on label at bounding box center [209, 191] width 293 height 58
click at [0, 0] on input "file" at bounding box center [0, 0] width 0 height 0
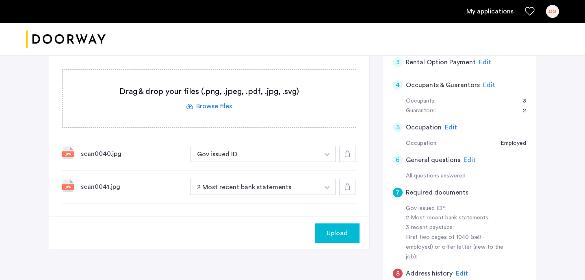
scroll to position [167, 0]
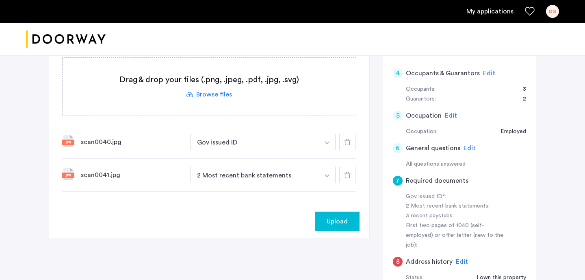
click at [328, 141] on img "button" at bounding box center [327, 142] width 5 height 3
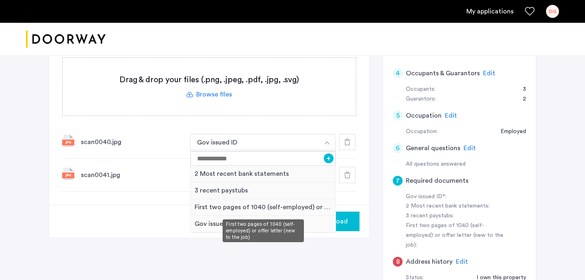
click at [261, 206] on div "First two pages of 1040 (self-employed) or offer letter (new to the job)" at bounding box center [263, 207] width 145 height 17
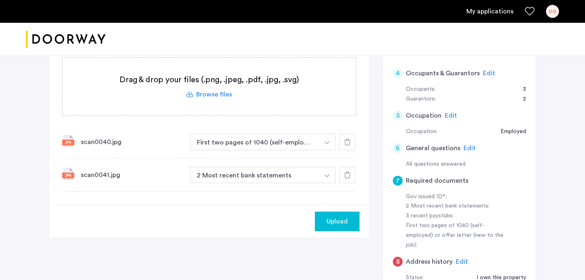
click at [328, 174] on img "button" at bounding box center [327, 175] width 5 height 3
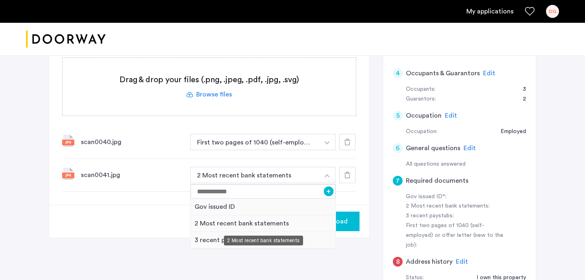
click at [230, 222] on div "2 Most recent bank statements" at bounding box center [263, 223] width 145 height 17
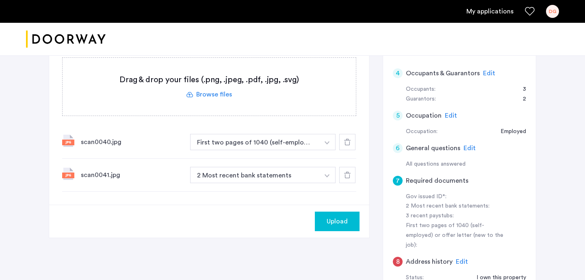
click at [346, 174] on icon at bounding box center [347, 175] width 7 height 7
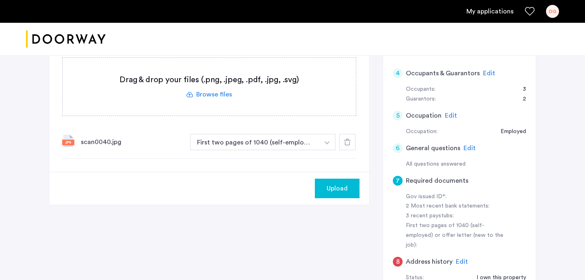
click at [127, 144] on div "scan0040.jpg" at bounding box center [132, 142] width 103 height 10
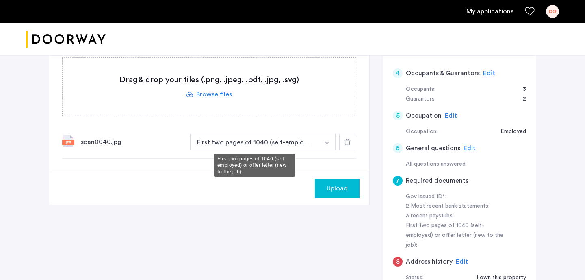
click at [318, 143] on button "First two pages of 1040 (self-employed) or offer letter (new to the job)" at bounding box center [254, 142] width 129 height 16
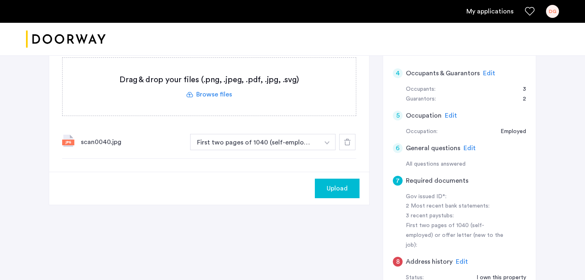
click at [326, 142] on img "button" at bounding box center [327, 142] width 5 height 3
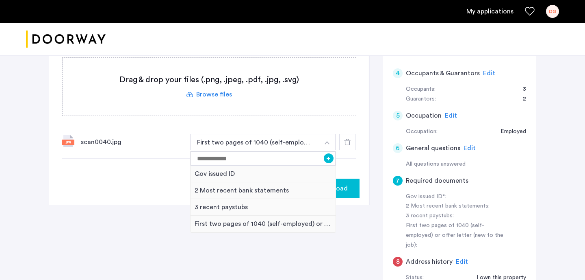
click at [351, 164] on div "7 Required documents Gov issued ID* 2 Most recent bank statements 3 recent pays…" at bounding box center [209, 60] width 320 height 224
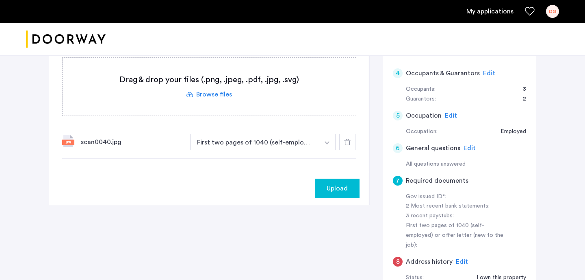
click at [348, 140] on icon at bounding box center [347, 142] width 7 height 7
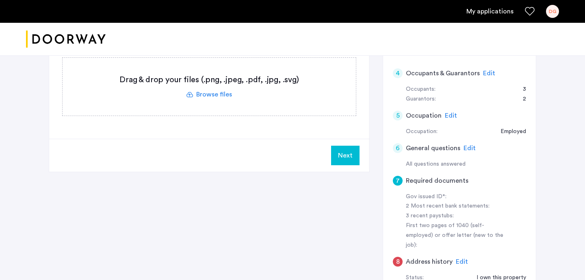
click at [221, 96] on label at bounding box center [209, 87] width 293 height 58
click at [0, 0] on input "file" at bounding box center [0, 0] width 0 height 0
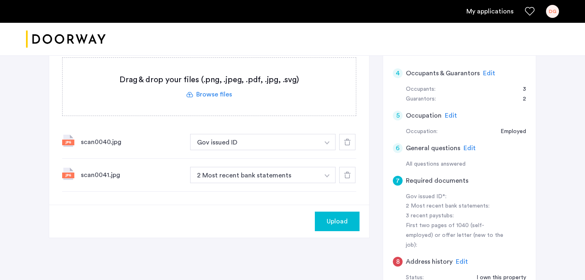
click at [326, 139] on button "button" at bounding box center [327, 142] width 17 height 16
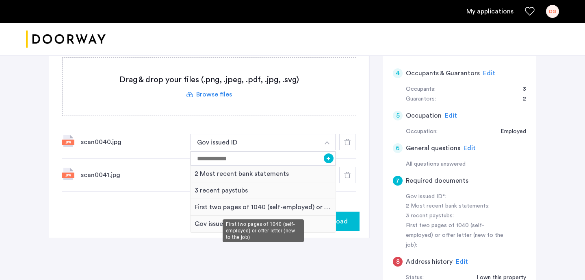
click at [293, 206] on div "First two pages of 1040 (self-employed) or offer letter (new to the job)" at bounding box center [263, 207] width 145 height 17
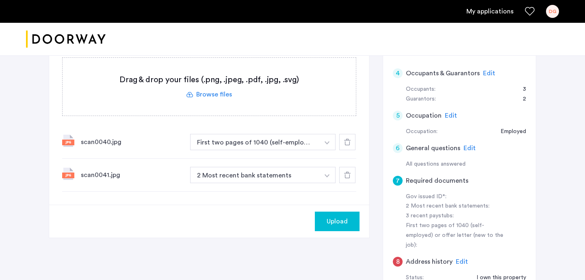
click at [344, 173] on use at bounding box center [347, 175] width 7 height 7
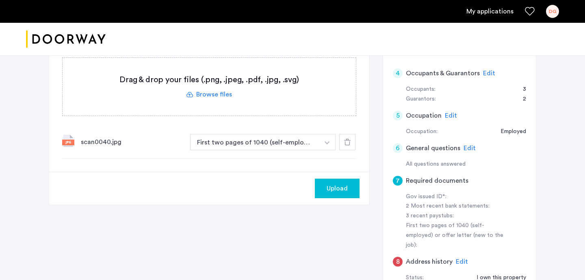
click at [222, 96] on label at bounding box center [209, 87] width 293 height 58
click at [0, 0] on input "file" at bounding box center [0, 0] width 0 height 0
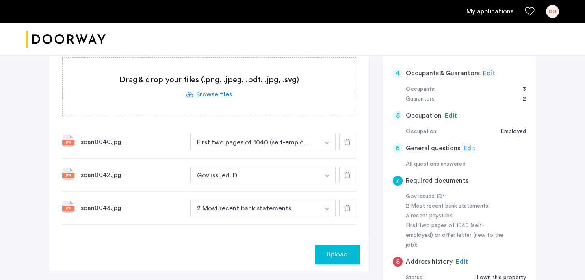
click at [324, 174] on button "button" at bounding box center [327, 175] width 17 height 16
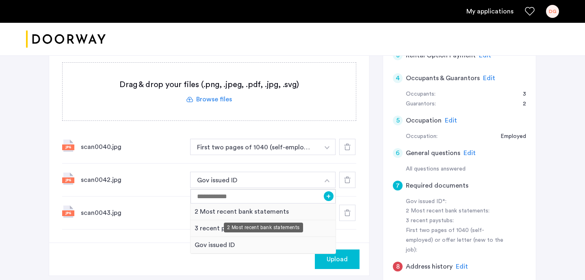
scroll to position [163, 0]
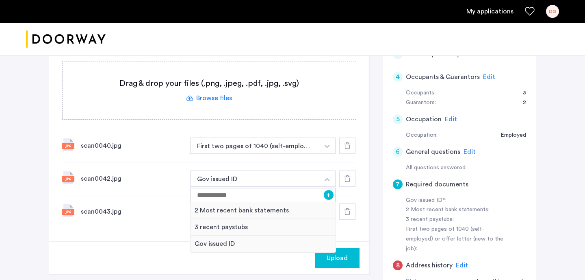
click at [326, 145] on img "button" at bounding box center [327, 146] width 5 height 3
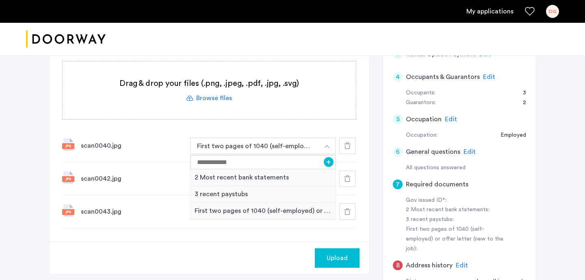
click at [347, 144] on icon at bounding box center [347, 145] width 7 height 7
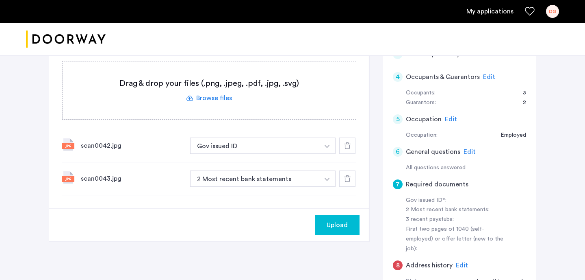
click at [347, 145] on icon at bounding box center [347, 145] width 7 height 7
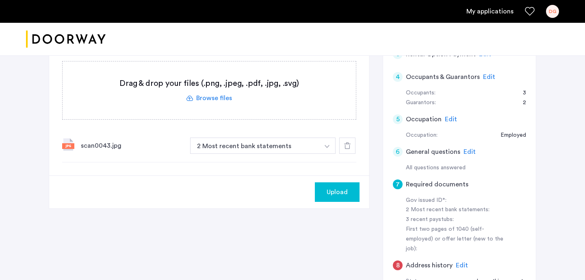
click at [347, 145] on icon at bounding box center [347, 145] width 7 height 7
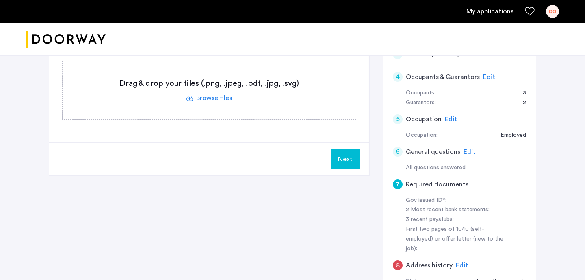
click at [219, 97] on label at bounding box center [209, 90] width 293 height 58
click at [0, 0] on input "file" at bounding box center [0, 0] width 0 height 0
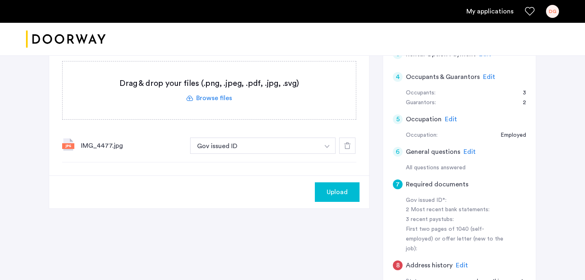
click at [341, 189] on span "Upload" at bounding box center [337, 192] width 21 height 10
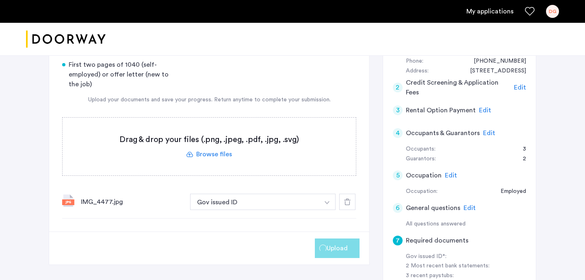
scroll to position [102, 0]
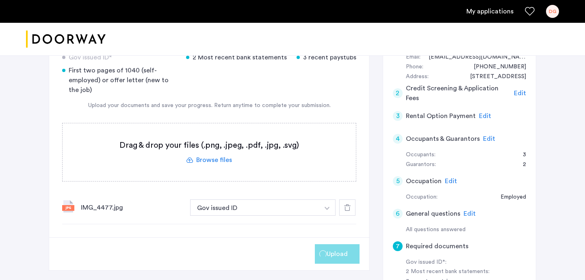
click at [217, 161] on label at bounding box center [209, 152] width 293 height 58
click at [0, 0] on input "file" at bounding box center [0, 0] width 0 height 0
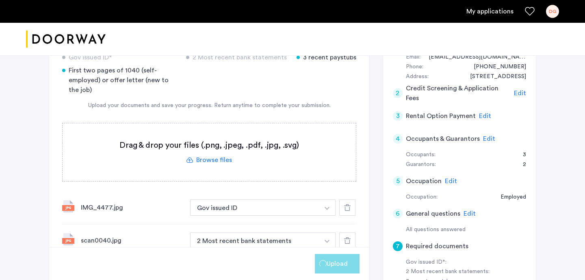
click at [321, 240] on button "button" at bounding box center [327, 240] width 17 height 16
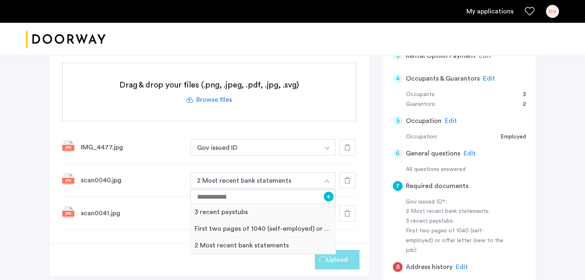
scroll to position [169, 0]
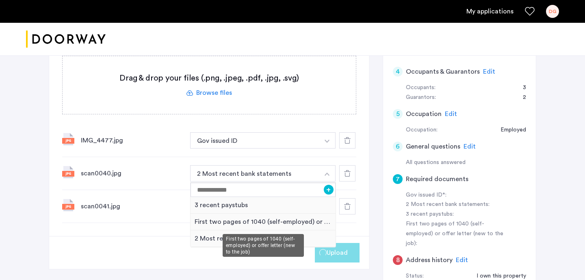
click at [297, 221] on div "First two pages of 1040 (self-employed) or offer letter (new to the job)" at bounding box center [263, 221] width 145 height 17
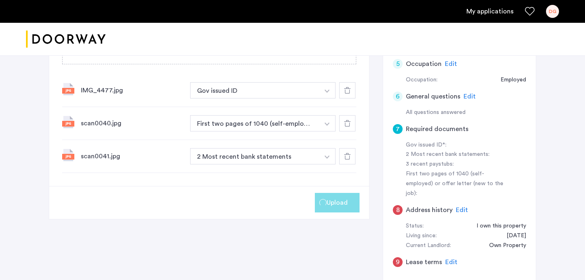
scroll to position [219, 0]
click at [348, 154] on icon at bounding box center [347, 155] width 7 height 7
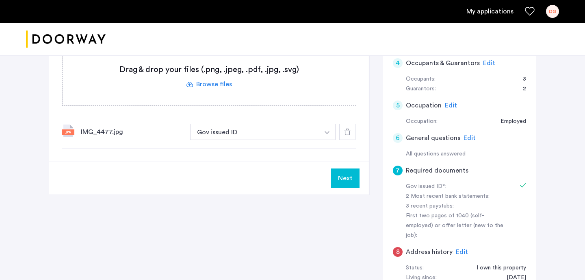
scroll to position [178, 0]
click at [349, 177] on button "Next" at bounding box center [345, 177] width 28 height 20
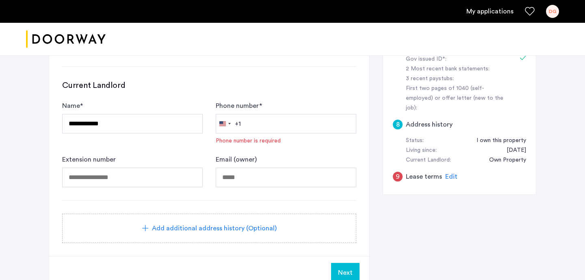
scroll to position [0, 0]
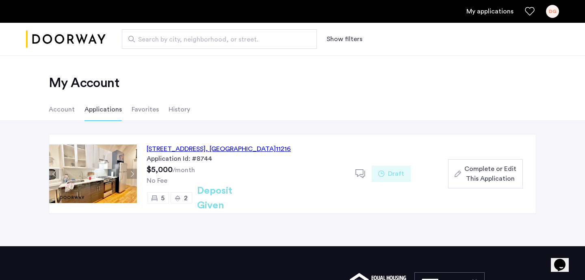
click at [497, 176] on span "Complete or Edit This Application" at bounding box center [491, 174] width 52 height 20
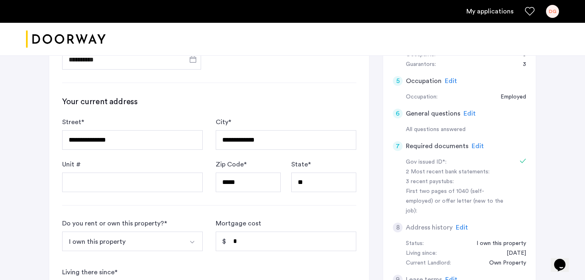
scroll to position [203, 0]
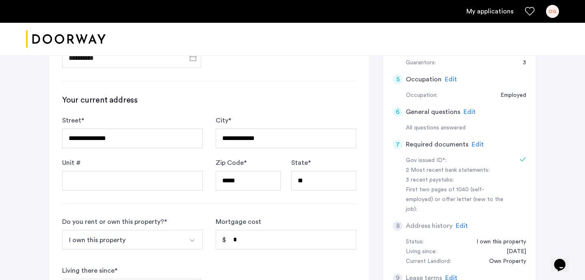
click at [473, 145] on span "Edit" at bounding box center [478, 144] width 12 height 7
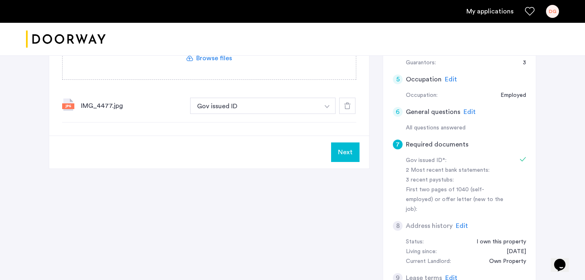
click at [325, 103] on button "button" at bounding box center [327, 106] width 17 height 16
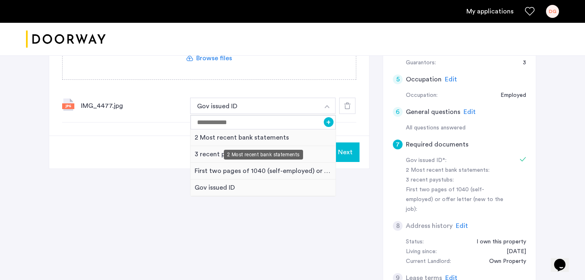
click at [228, 137] on div "2 Most recent bank statements" at bounding box center [263, 137] width 145 height 17
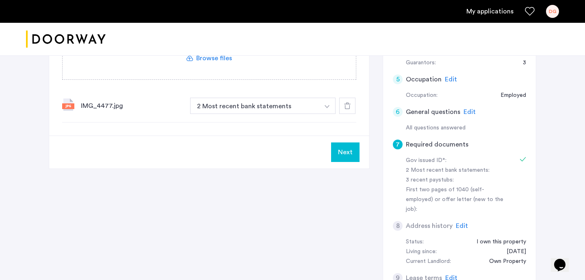
click at [345, 106] on use at bounding box center [347, 105] width 7 height 7
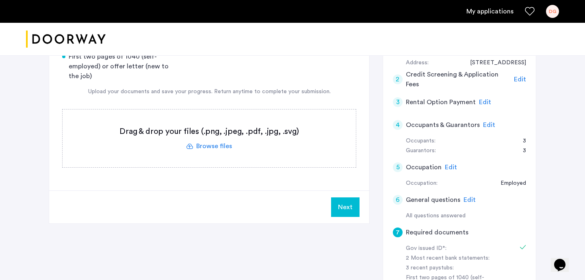
scroll to position [113, 0]
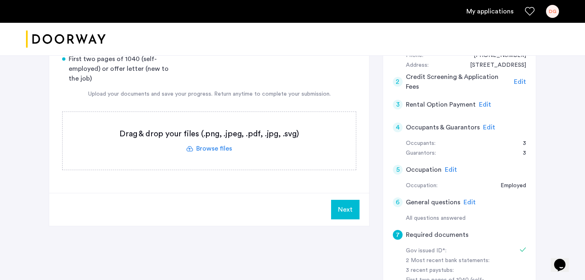
click at [217, 148] on label at bounding box center [209, 141] width 293 height 58
click at [0, 0] on input "file" at bounding box center [0, 0] width 0 height 0
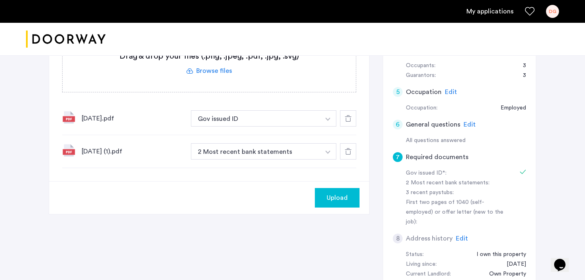
scroll to position [191, 0]
click at [223, 70] on label at bounding box center [209, 62] width 293 height 58
click at [0, 0] on input "file" at bounding box center [0, 0] width 0 height 0
click at [218, 70] on label at bounding box center [209, 62] width 293 height 58
click at [0, 0] on input "file" at bounding box center [0, 0] width 0 height 0
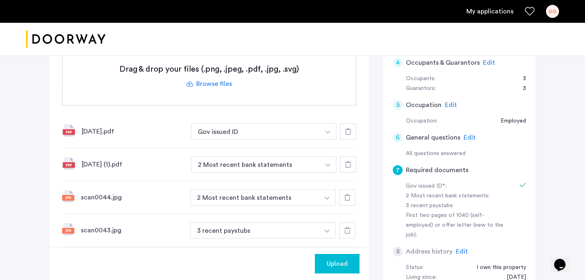
scroll to position [179, 0]
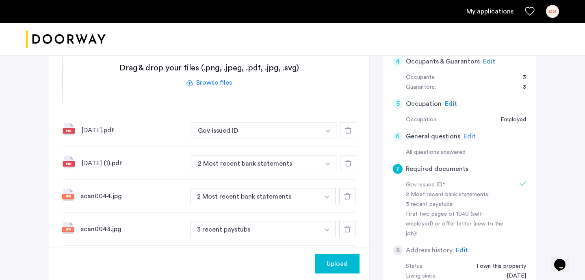
click at [228, 83] on label at bounding box center [209, 75] width 293 height 58
click at [0, 0] on input "file" at bounding box center [0, 0] width 0 height 0
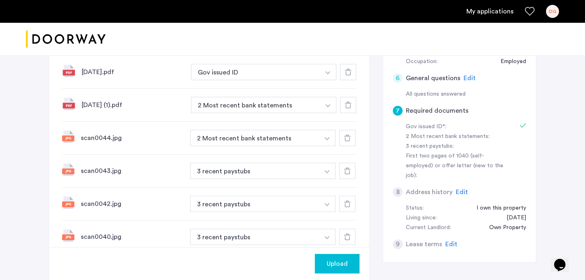
scroll to position [238, 0]
click at [306, 104] on button "2 Most recent bank statements" at bounding box center [255, 104] width 129 height 16
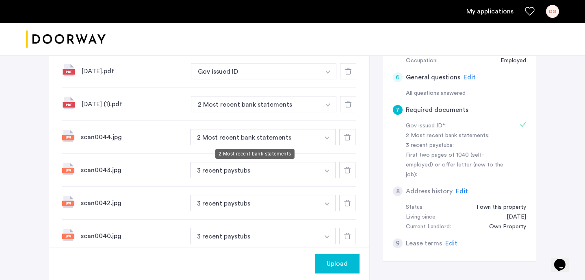
click at [313, 139] on button "2 Most recent bank statements" at bounding box center [254, 137] width 129 height 16
click at [326, 138] on img "button" at bounding box center [327, 137] width 5 height 3
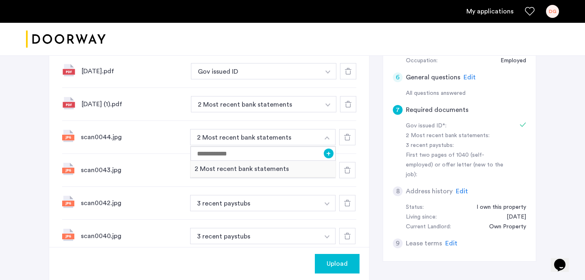
click at [280, 265] on div "Upload" at bounding box center [209, 263] width 320 height 33
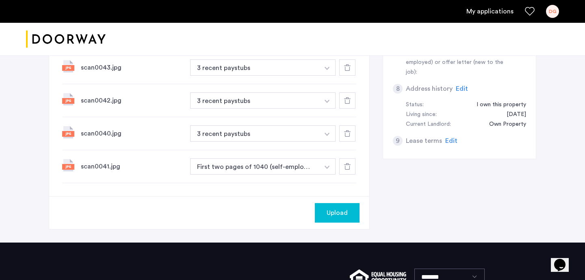
scroll to position [341, 0]
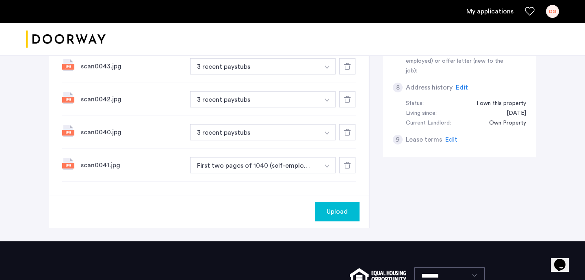
click at [343, 213] on span "Upload" at bounding box center [337, 211] width 21 height 10
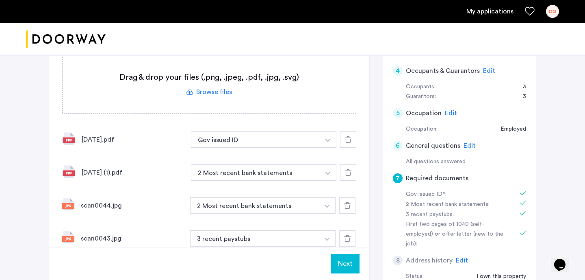
scroll to position [135, 0]
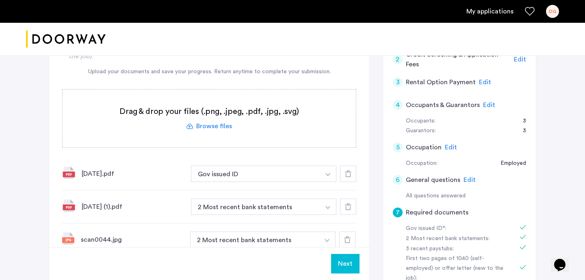
click at [217, 126] on label at bounding box center [209, 118] width 293 height 58
click at [0, 0] on input "file" at bounding box center [0, 0] width 0 height 0
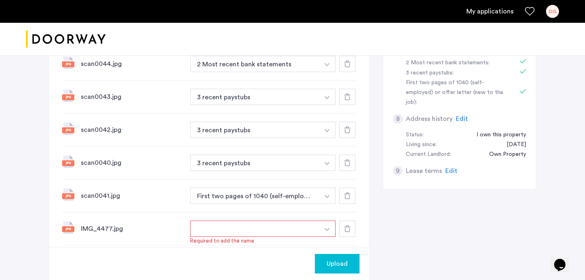
scroll to position [308, 0]
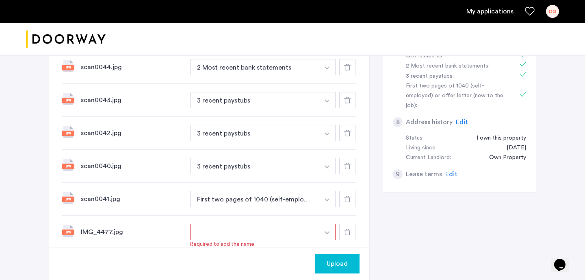
click at [246, 232] on button "button" at bounding box center [254, 232] width 129 height 16
click at [233, 230] on button "button" at bounding box center [254, 232] width 129 height 16
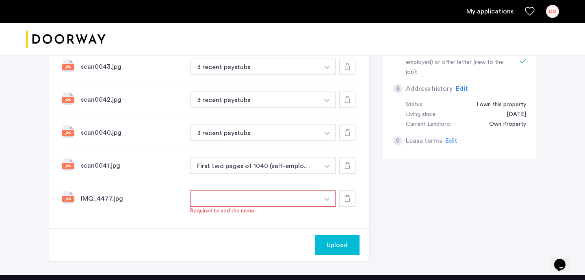
scroll to position [347, 0]
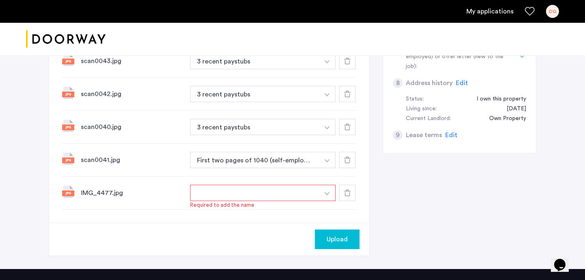
click at [236, 191] on button "button" at bounding box center [254, 193] width 129 height 16
click at [329, 192] on img "button" at bounding box center [327, 193] width 5 height 3
click at [243, 211] on input at bounding box center [263, 209] width 145 height 14
type input "*"
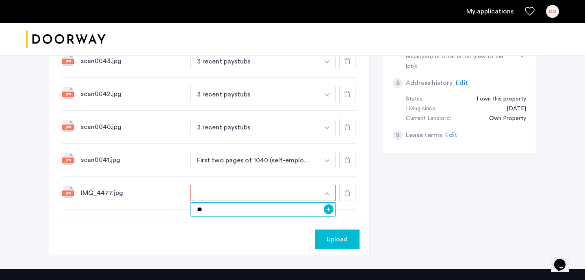
type input "**"
click at [337, 236] on span "Upload" at bounding box center [337, 239] width 21 height 10
click at [347, 193] on icon at bounding box center [347, 192] width 7 height 7
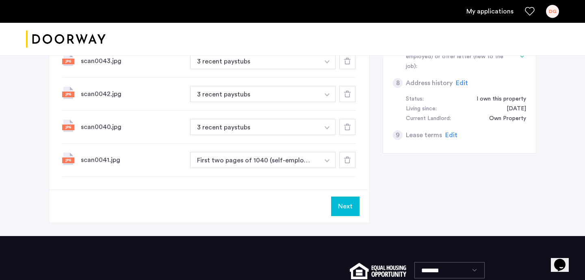
click at [347, 207] on button "Next" at bounding box center [345, 206] width 28 height 20
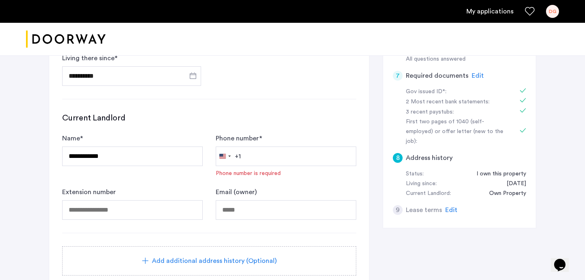
scroll to position [276, 0]
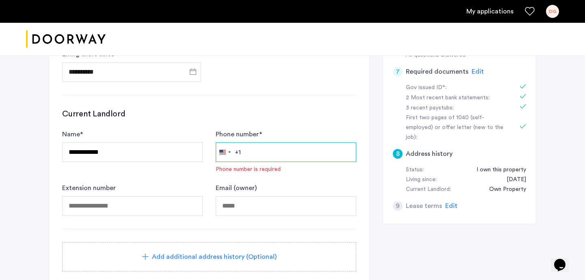
click at [247, 152] on input "Phone number *" at bounding box center [286, 152] width 141 height 20
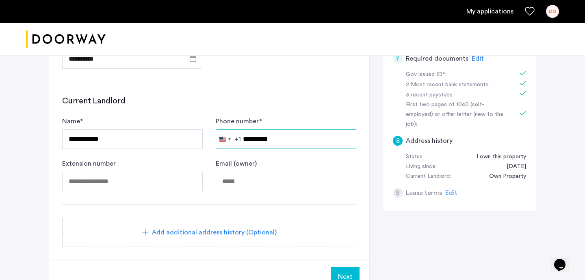
scroll to position [289, 0]
type input "**********"
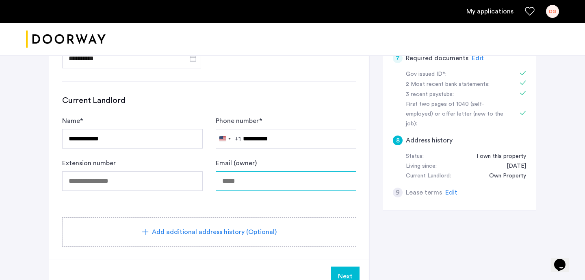
click at [245, 176] on input "Email (owner)" at bounding box center [286, 181] width 141 height 20
type input "**********"
click at [345, 272] on span "Next" at bounding box center [345, 276] width 15 height 10
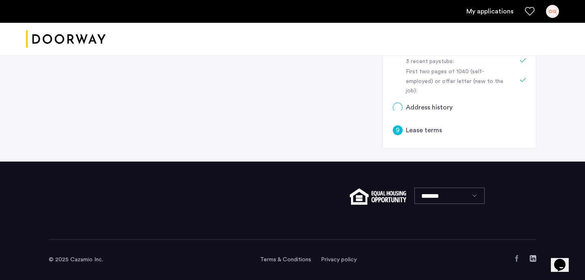
scroll to position [0, 0]
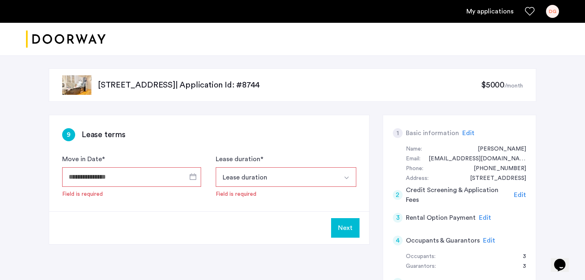
click at [137, 174] on input "Move in Date *" at bounding box center [131, 177] width 139 height 20
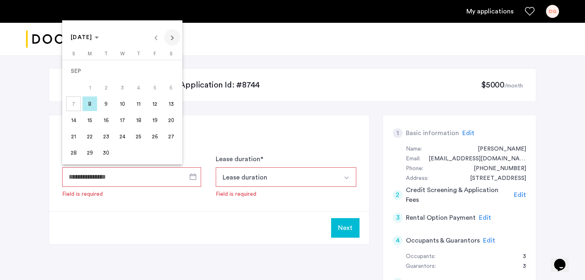
click at [172, 35] on span "Next month" at bounding box center [172, 37] width 16 height 16
click at [121, 69] on span "1" at bounding box center [122, 71] width 15 height 15
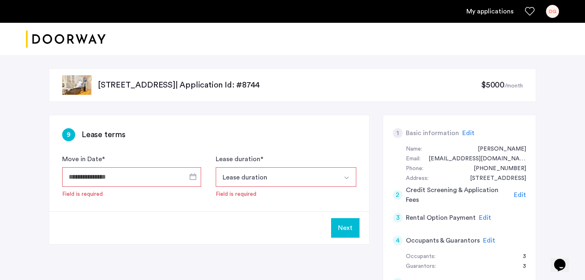
type input "**********"
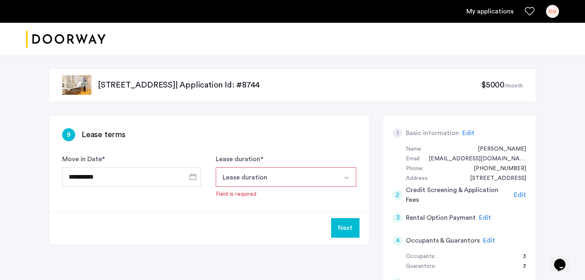
click at [278, 177] on button "Lease duration" at bounding box center [277, 177] width 122 height 20
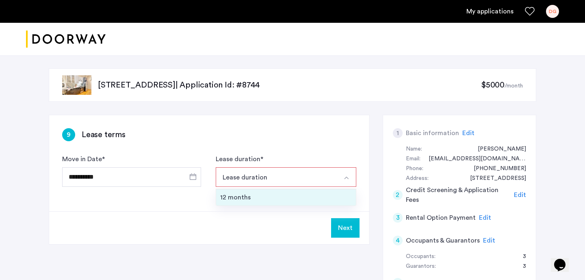
click at [252, 195] on div "12 months" at bounding box center [286, 197] width 132 height 10
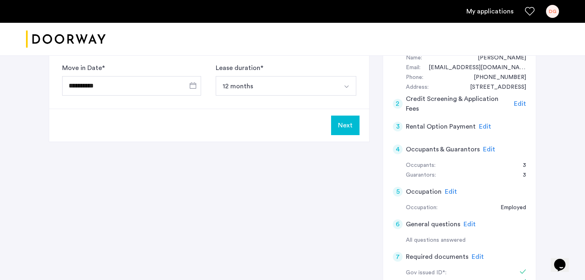
scroll to position [89, 0]
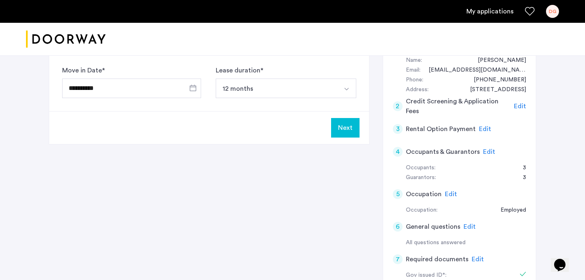
click at [485, 129] on span "Edit" at bounding box center [485, 129] width 12 height 7
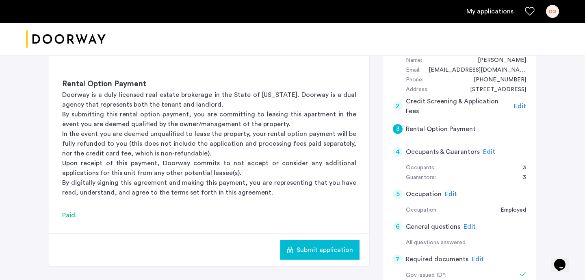
scroll to position [74, 0]
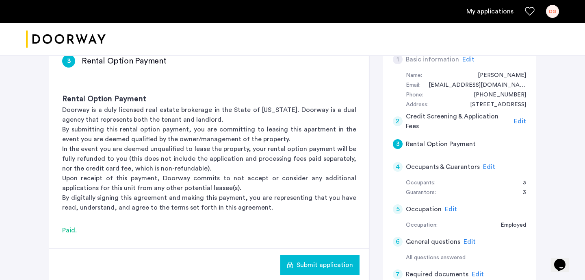
click at [520, 120] on span "Edit" at bounding box center [520, 121] width 12 height 7
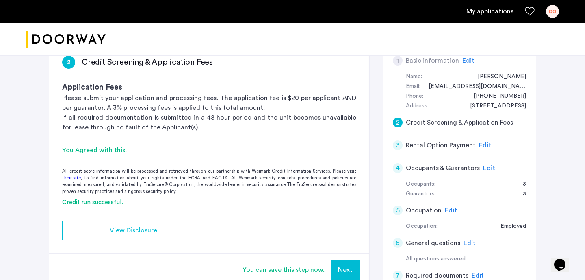
scroll to position [59, 0]
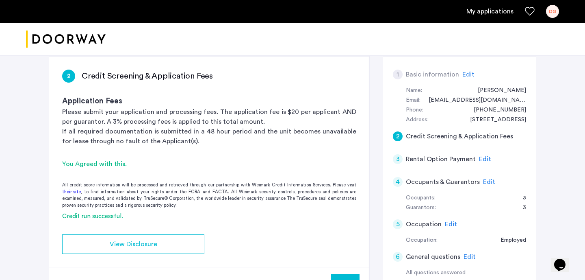
click at [486, 178] on span "Edit" at bounding box center [489, 181] width 12 height 7
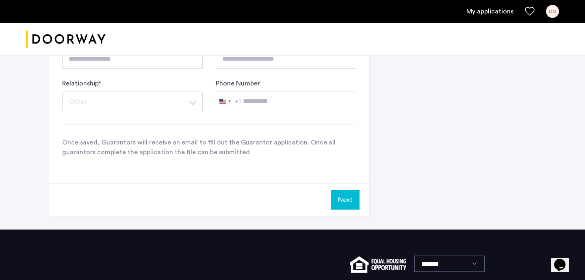
scroll to position [766, 0]
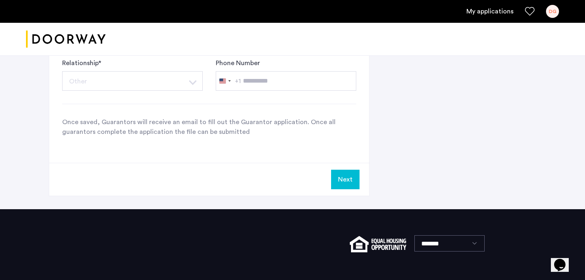
click at [352, 180] on button "Next" at bounding box center [345, 179] width 28 height 20
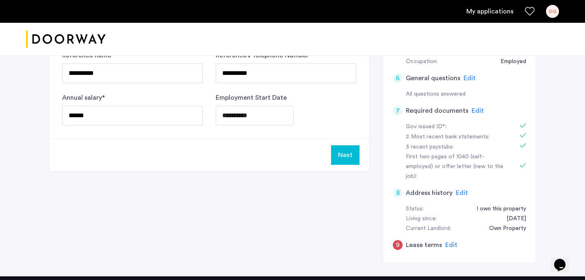
scroll to position [237, 0]
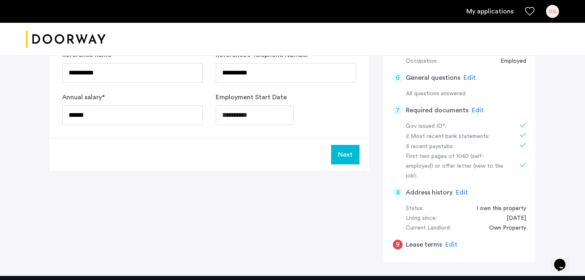
click at [347, 153] on button "Next" at bounding box center [345, 155] width 28 height 20
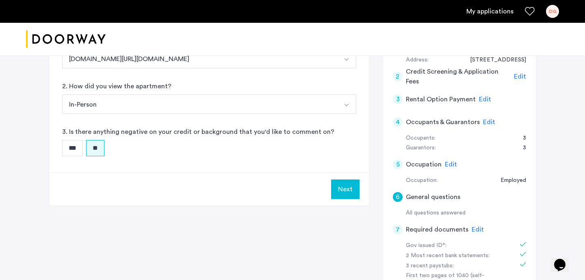
scroll to position [119, 0]
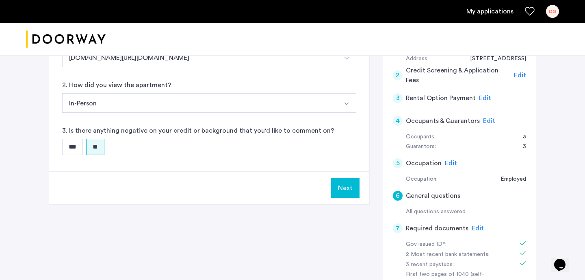
click at [346, 185] on button "Next" at bounding box center [345, 188] width 28 height 20
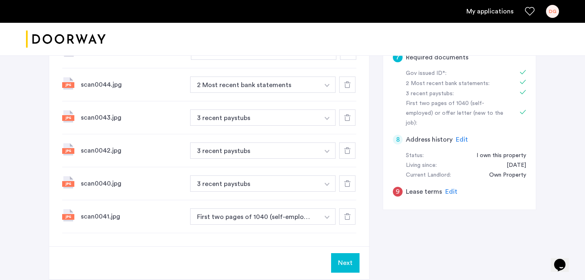
scroll to position [288, 0]
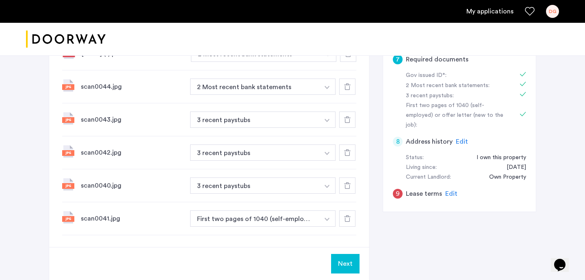
click at [463, 138] on span "Edit" at bounding box center [462, 141] width 12 height 7
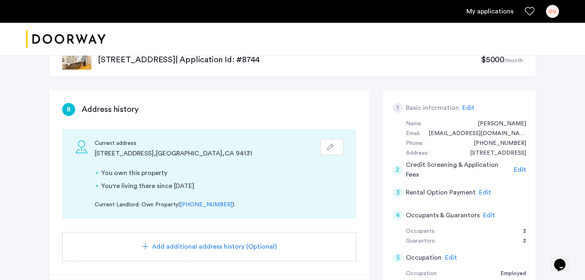
scroll to position [43, 0]
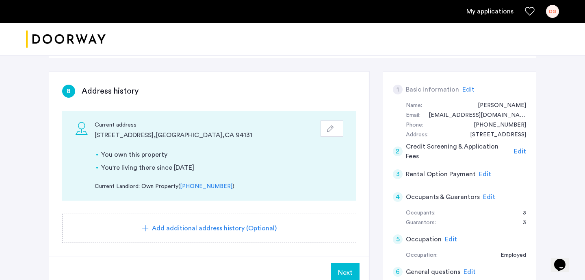
click at [328, 132] on button "button" at bounding box center [332, 128] width 23 height 16
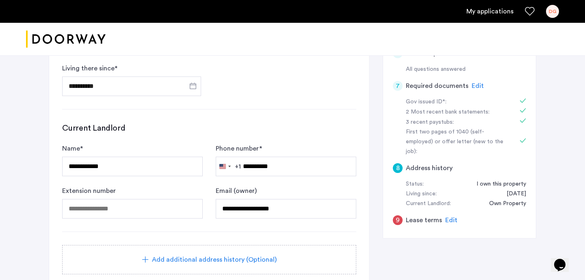
scroll to position [262, 0]
click at [121, 167] on input "**********" at bounding box center [132, 166] width 141 height 20
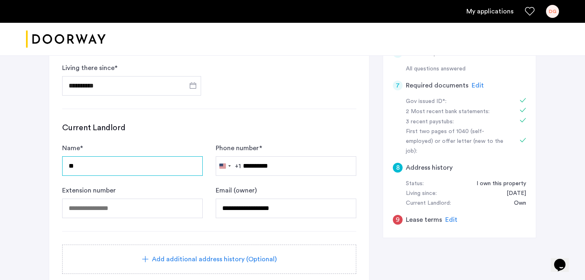
type input "*"
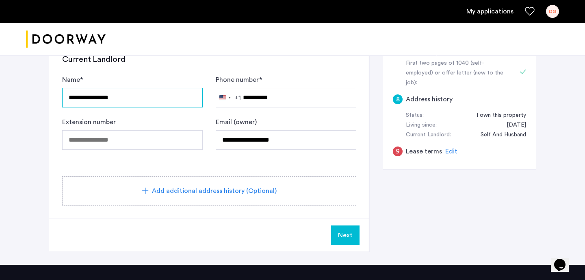
scroll to position [337, 0]
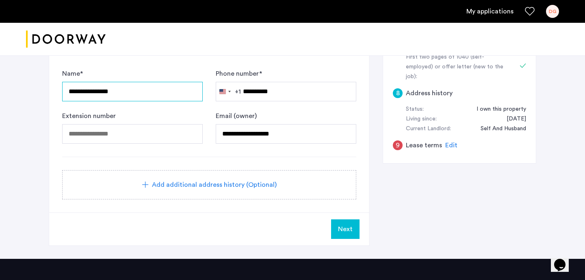
type input "**********"
click at [342, 226] on span "Next" at bounding box center [345, 229] width 15 height 10
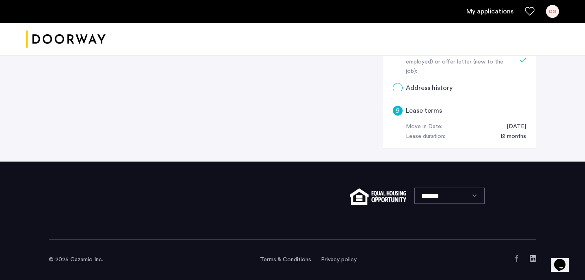
scroll to position [0, 0]
